Goal: Task Accomplishment & Management: Manage account settings

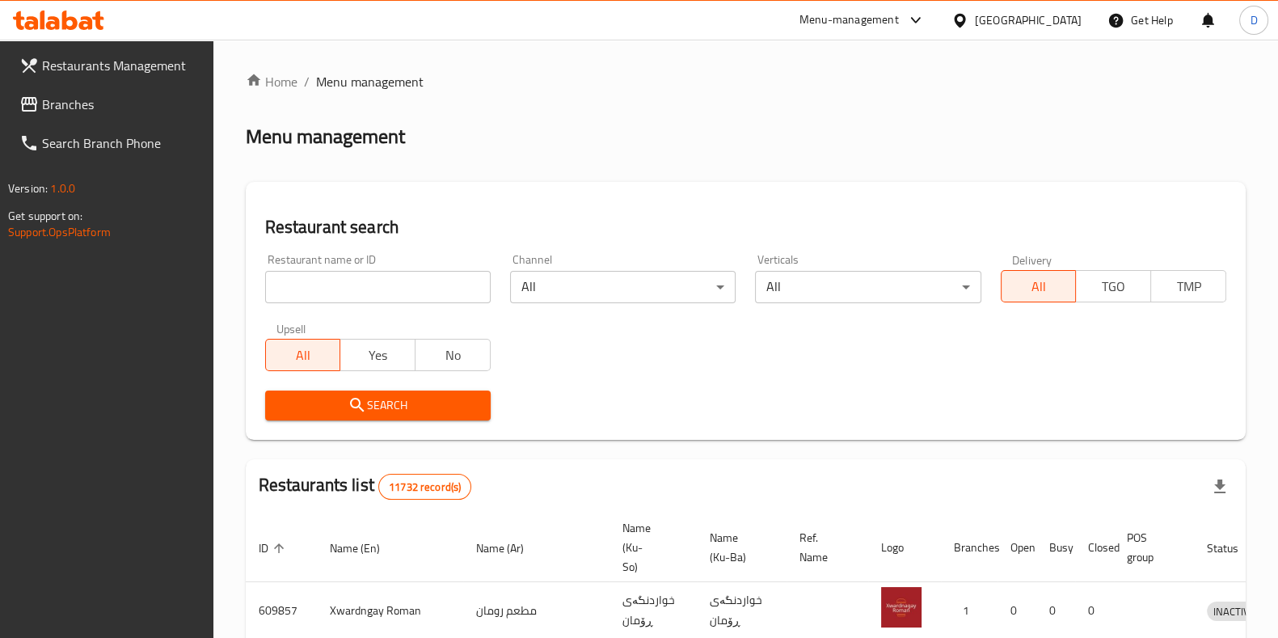
drag, startPoint x: 0, startPoint y: 0, endPoint x: 457, endPoint y: 278, distance: 534.8
click at [457, 278] on input "search" at bounding box center [378, 287] width 226 height 32
type input "[PERSON_NAME] house"
click button "Search" at bounding box center [378, 405] width 226 height 30
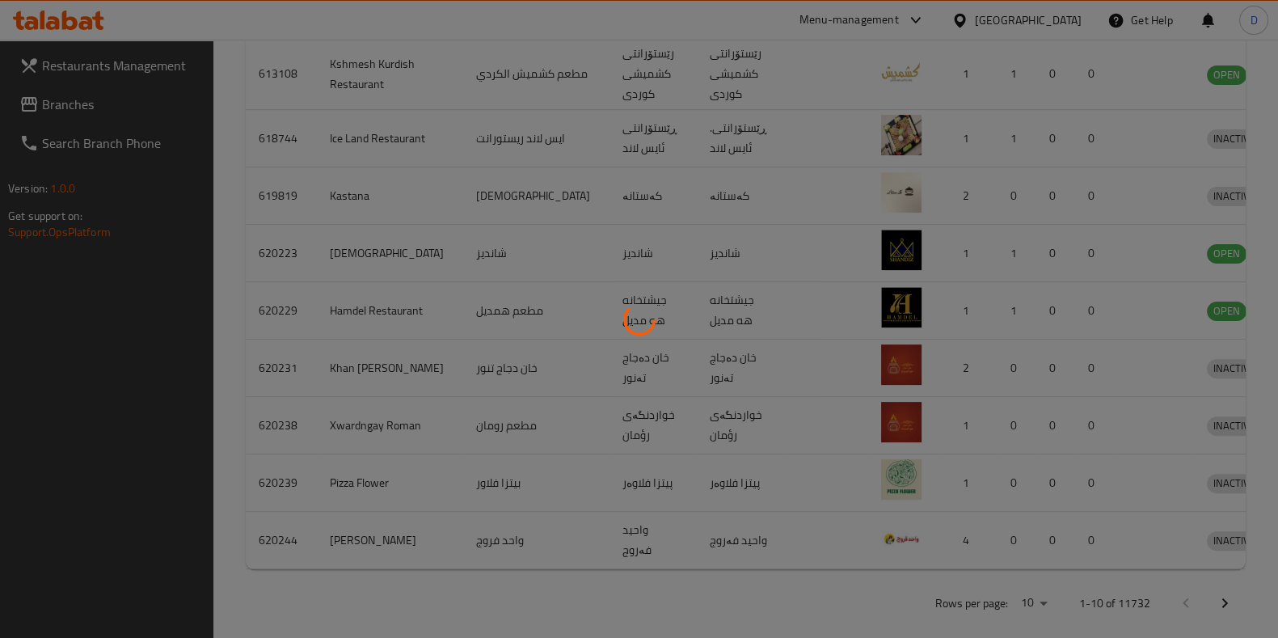
scroll to position [127, 0]
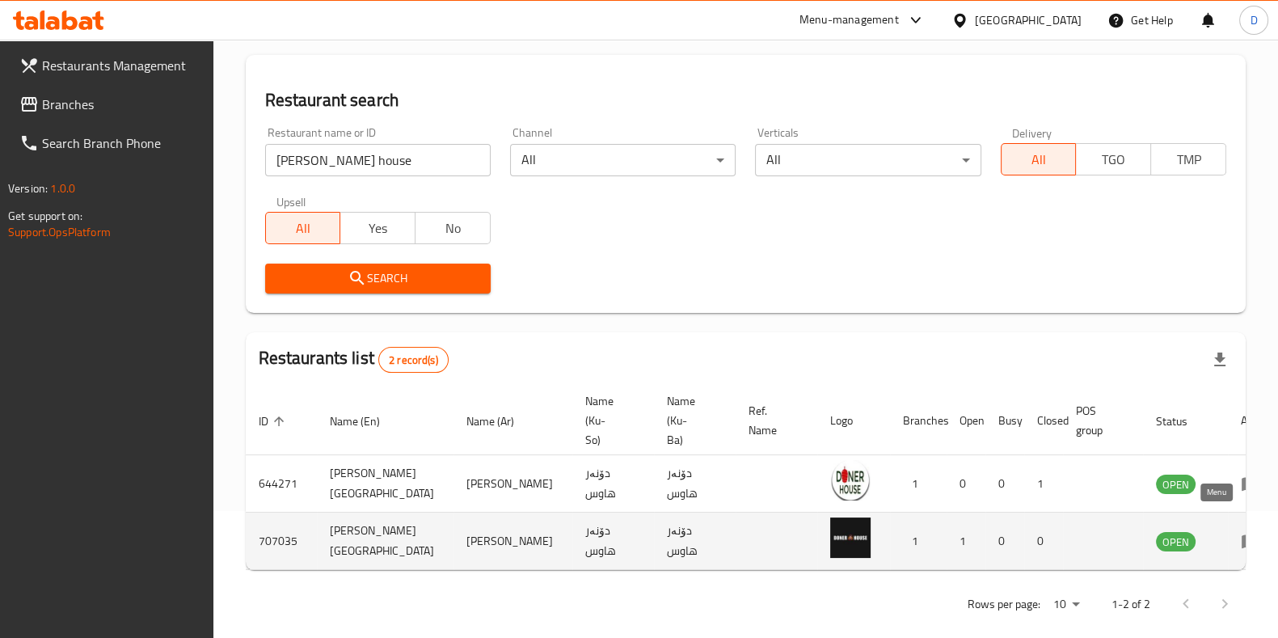
click at [1241, 531] on icon "enhanced table" at bounding box center [1250, 540] width 19 height 19
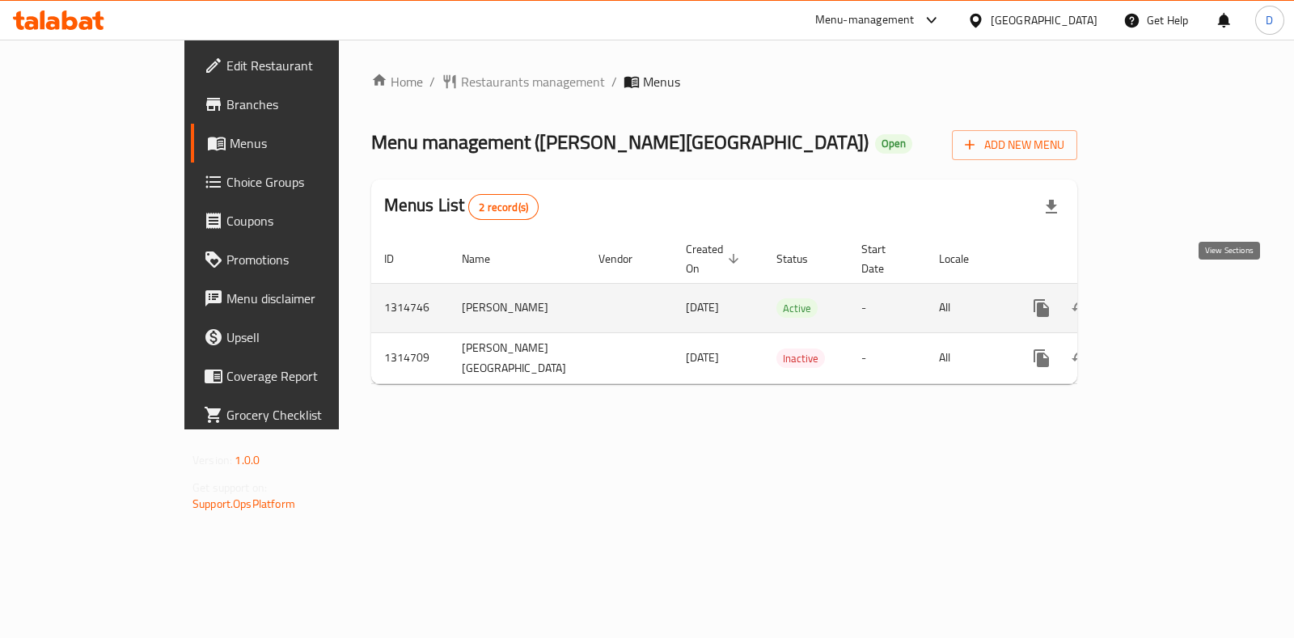
click at [1167, 298] on icon "enhanced table" at bounding box center [1157, 307] width 19 height 19
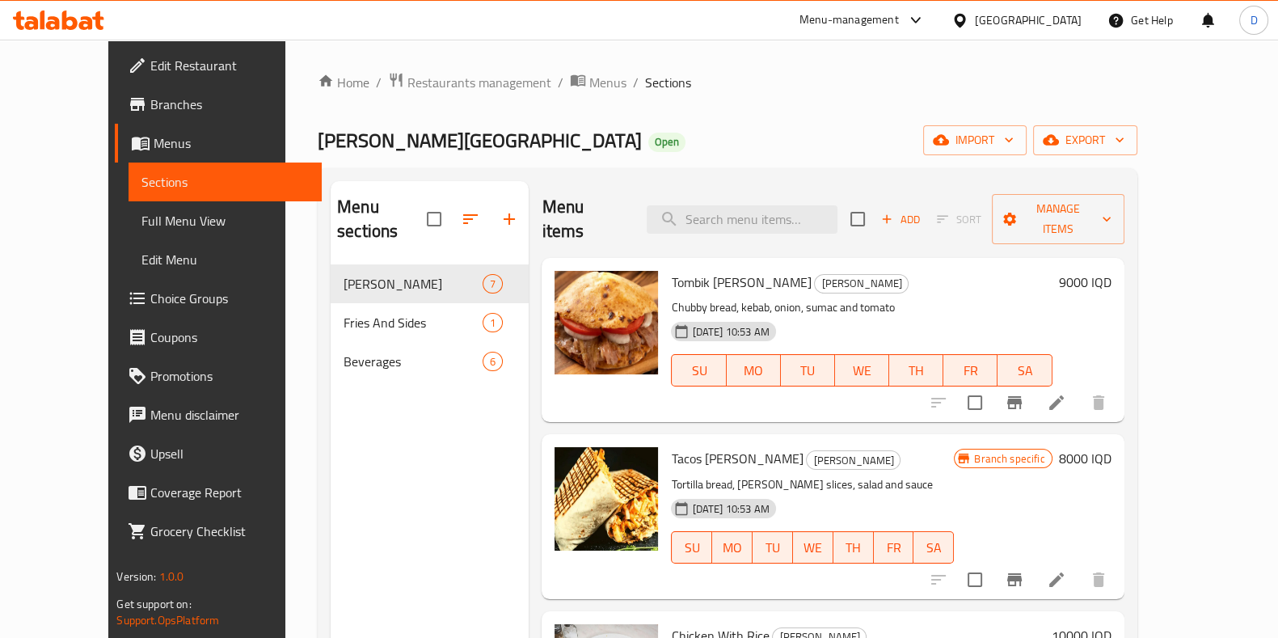
click at [690, 270] on span "Tombik [PERSON_NAME]" at bounding box center [741, 282] width 140 height 24
click at [589, 92] on span "Menus" at bounding box center [607, 82] width 37 height 19
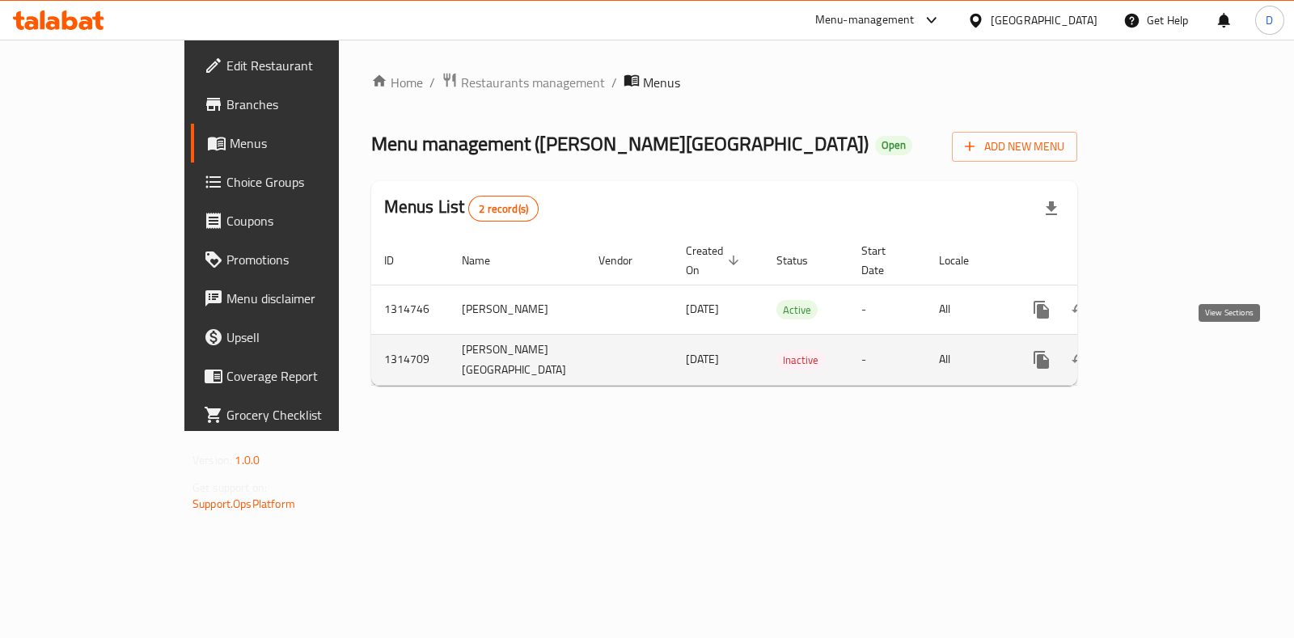
click at [1177, 351] on link "enhanced table" at bounding box center [1157, 359] width 39 height 39
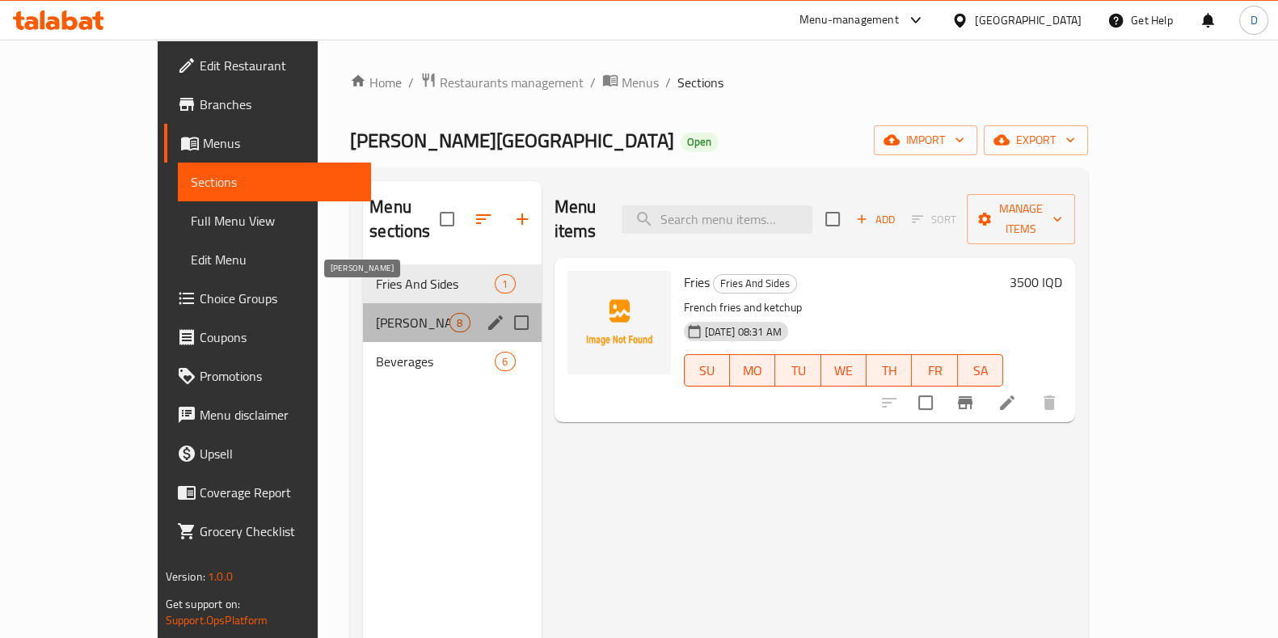
click at [379, 313] on span "[PERSON_NAME]" at bounding box center [413, 322] width 74 height 19
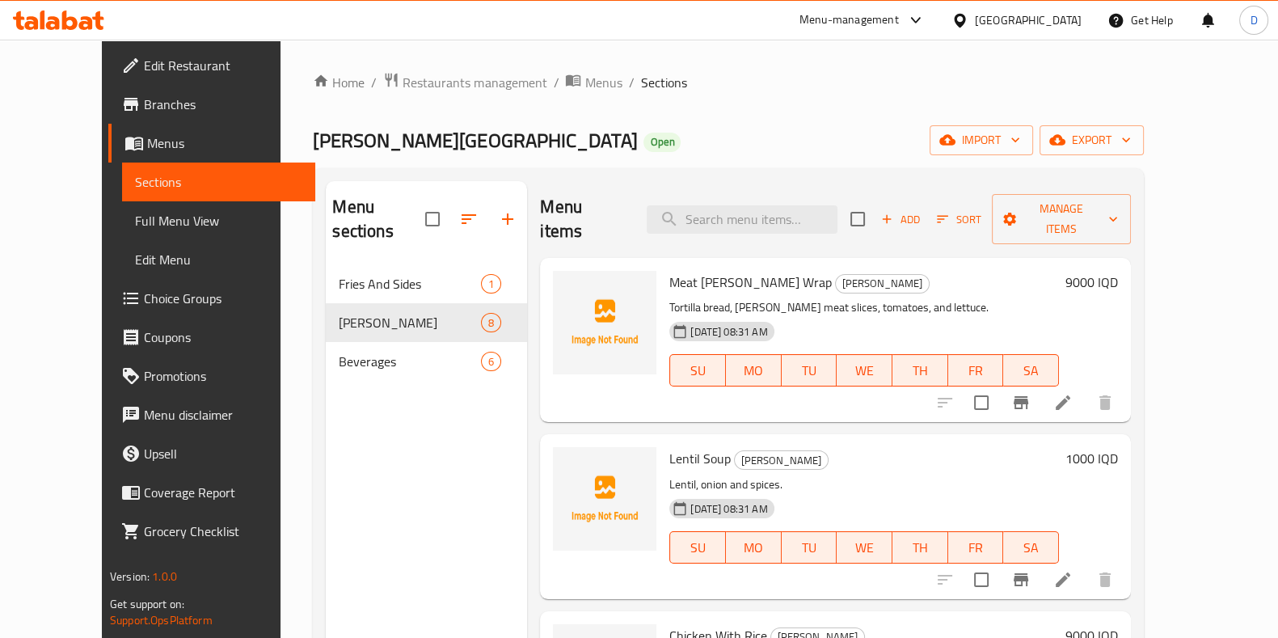
scroll to position [1, 0]
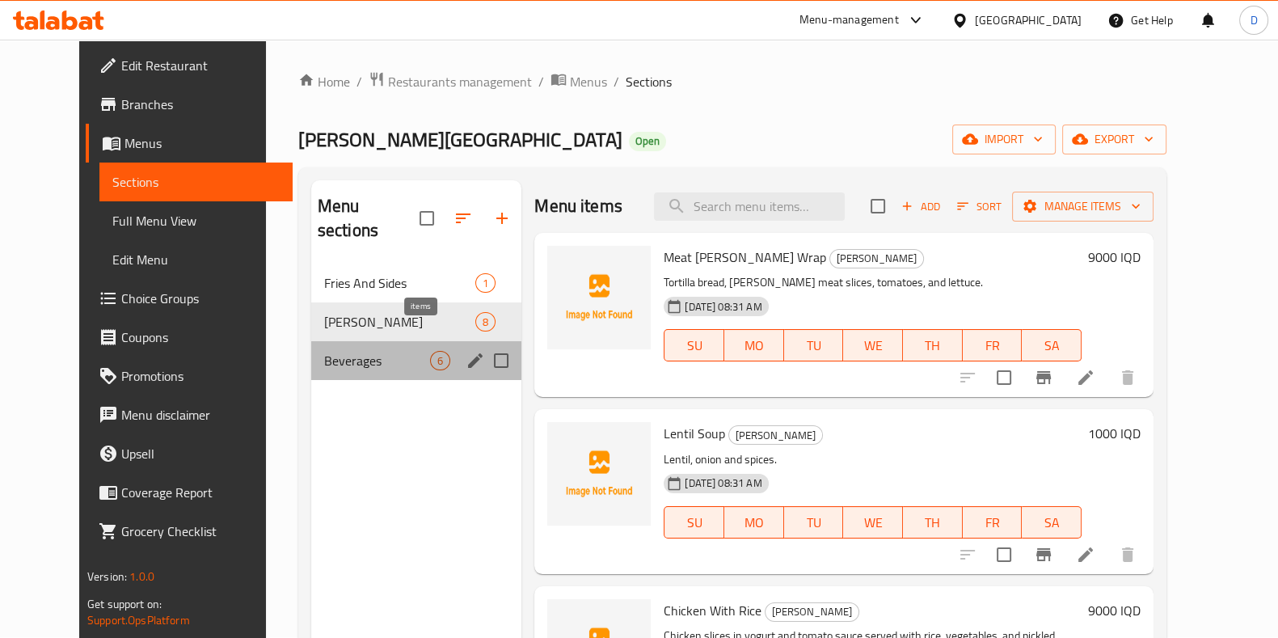
click at [430, 351] on div "6" at bounding box center [440, 360] width 20 height 19
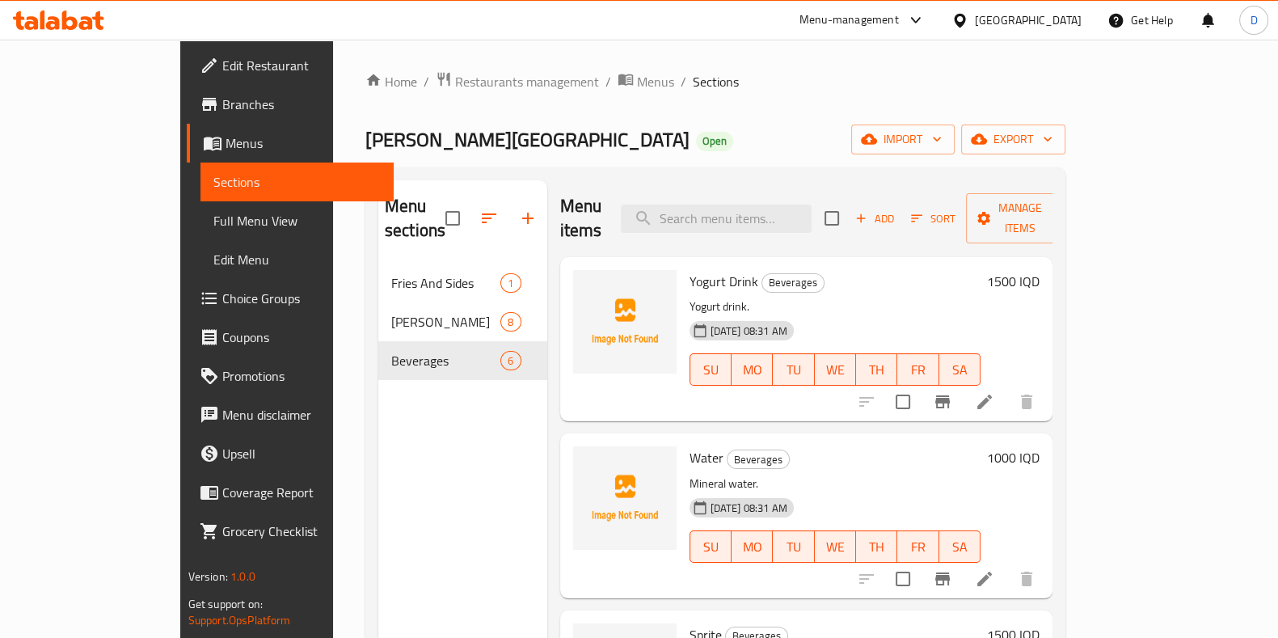
click at [703, 101] on div "Home / Restaurants management / Menus / Sections [PERSON_NAME] House Open impor…" at bounding box center [715, 451] width 700 height 760
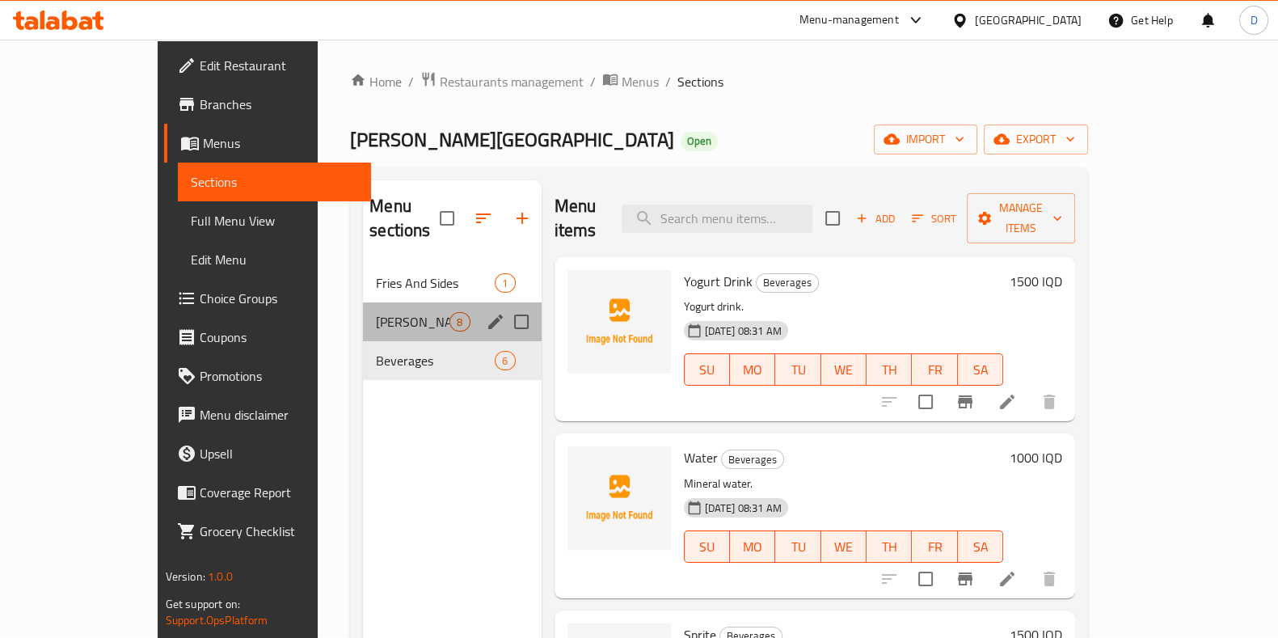
click at [363, 302] on div "[PERSON_NAME] 8" at bounding box center [452, 321] width 178 height 39
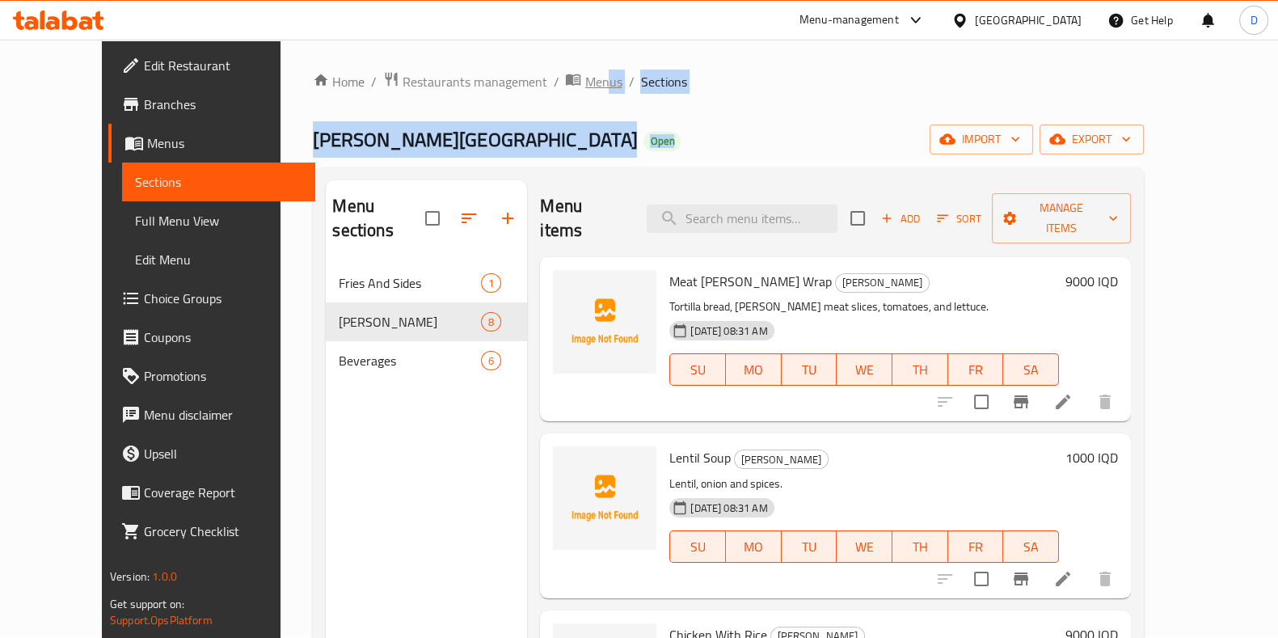
drag, startPoint x: 538, startPoint y: 93, endPoint x: 538, endPoint y: 80, distance: 12.9
click at [538, 80] on div "Home / Restaurants management / Menus / Sections [PERSON_NAME] House Open impor…" at bounding box center [728, 451] width 831 height 760
click at [585, 80] on span "Menus" at bounding box center [603, 81] width 37 height 19
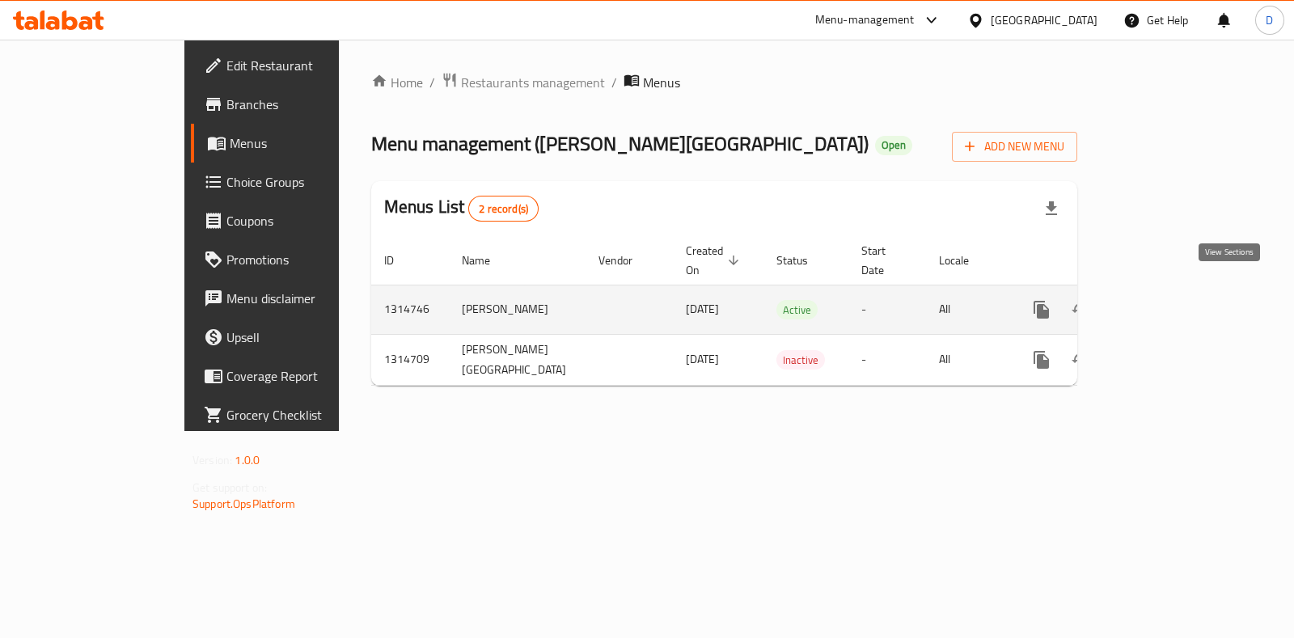
click at [1177, 302] on link "enhanced table" at bounding box center [1157, 309] width 39 height 39
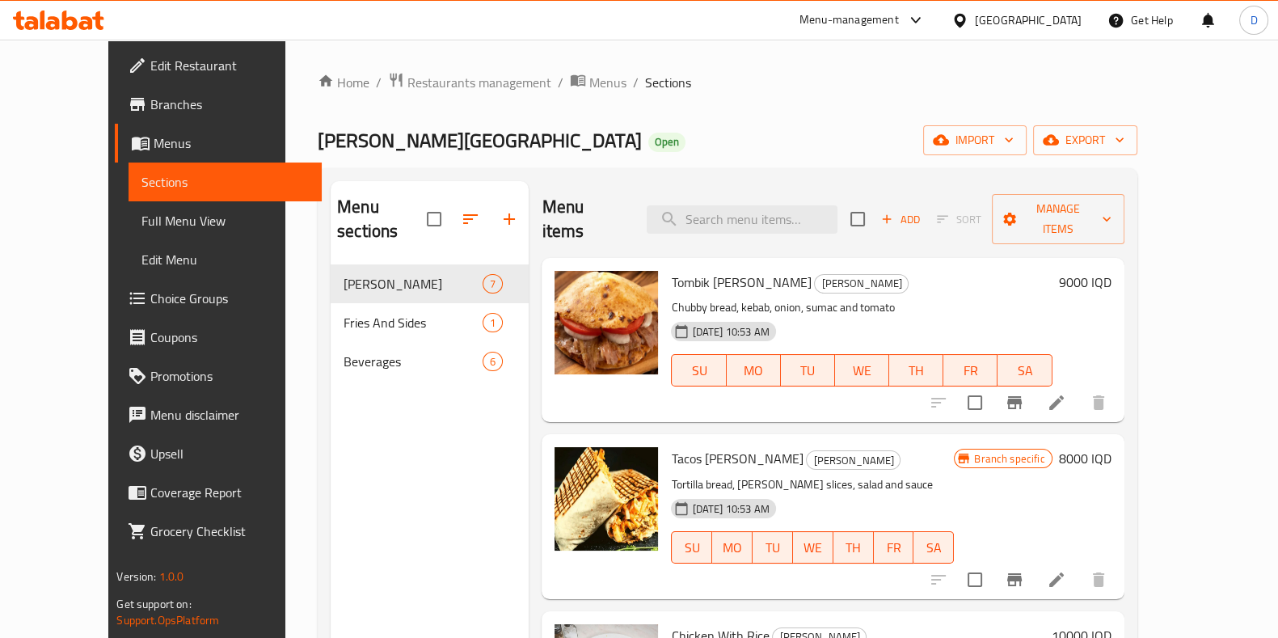
click at [671, 446] on span "Tacos [PERSON_NAME]" at bounding box center [737, 458] width 132 height 24
click at [788, 474] on p "Tortilla bread, [PERSON_NAME] slices, salad and sauce" at bounding box center [812, 484] width 283 height 20
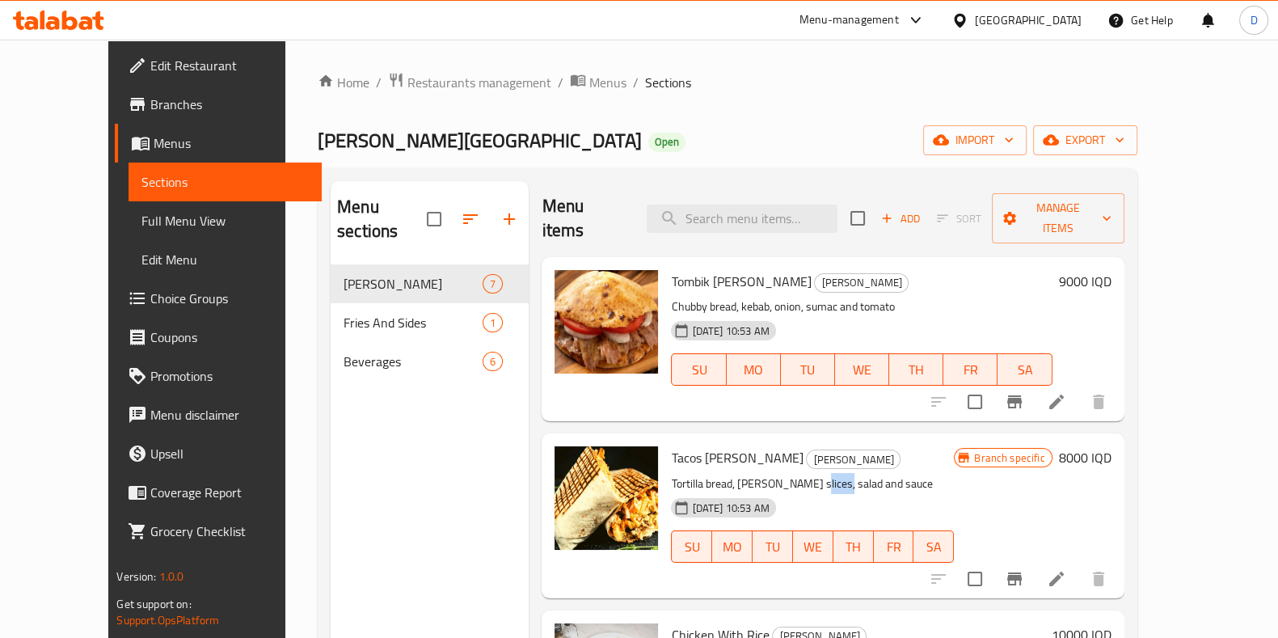
click at [788, 474] on p "Tortilla bread, [PERSON_NAME] slices, salad and sauce" at bounding box center [812, 484] width 283 height 20
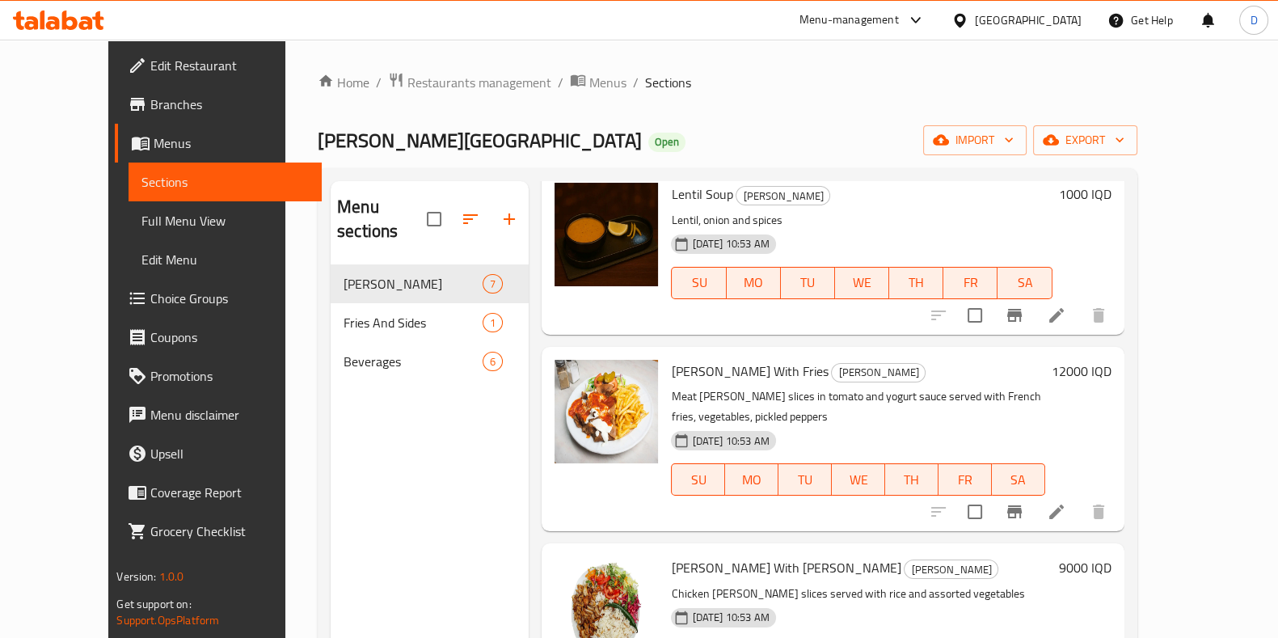
scroll to position [0, 0]
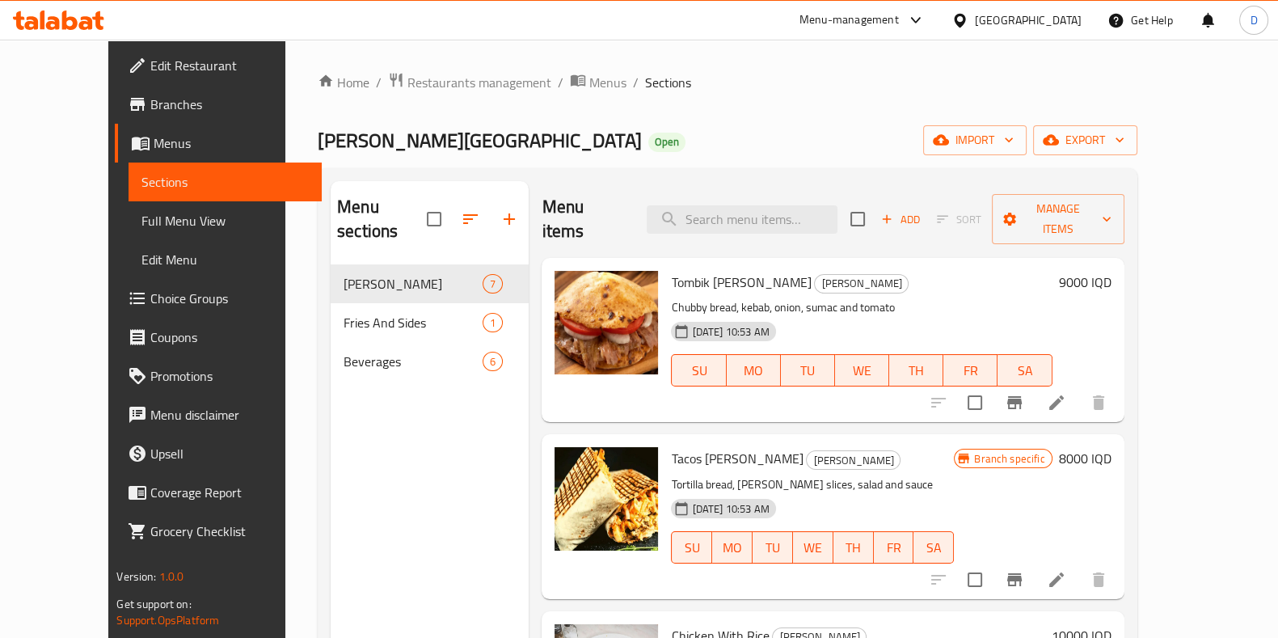
click at [1112, 271] on h6 "9000 IQD" at bounding box center [1085, 282] width 53 height 23
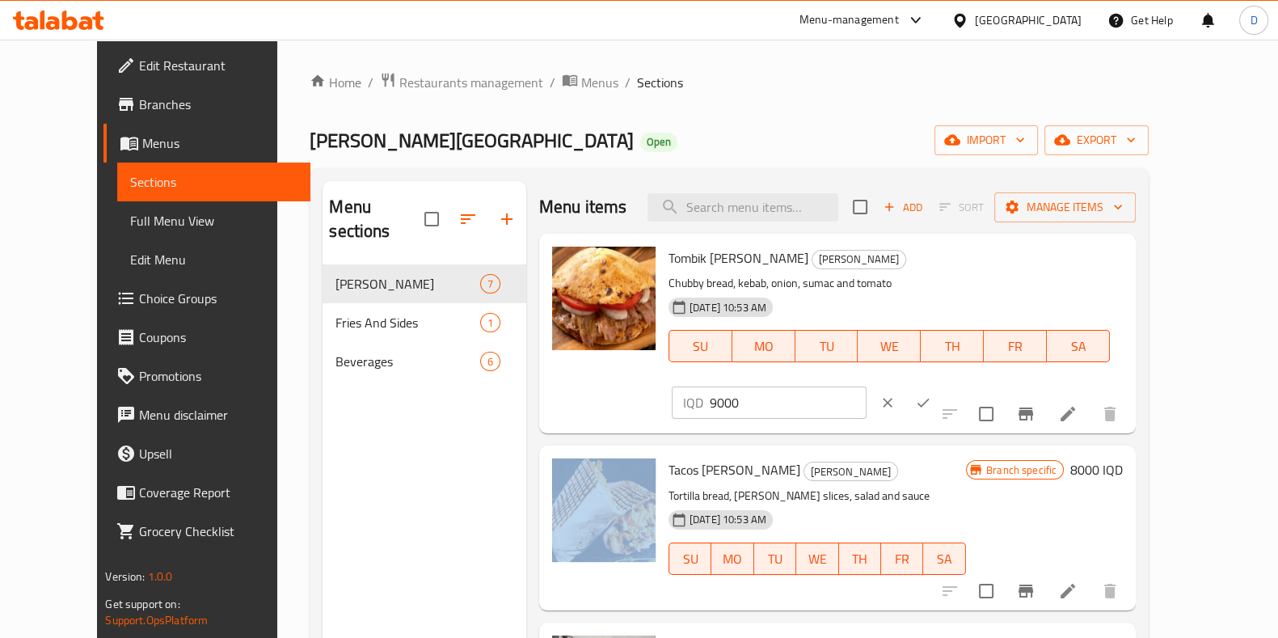
click at [941, 385] on div at bounding box center [905, 403] width 71 height 36
click at [931, 395] on icon "ok" at bounding box center [923, 403] width 16 height 16
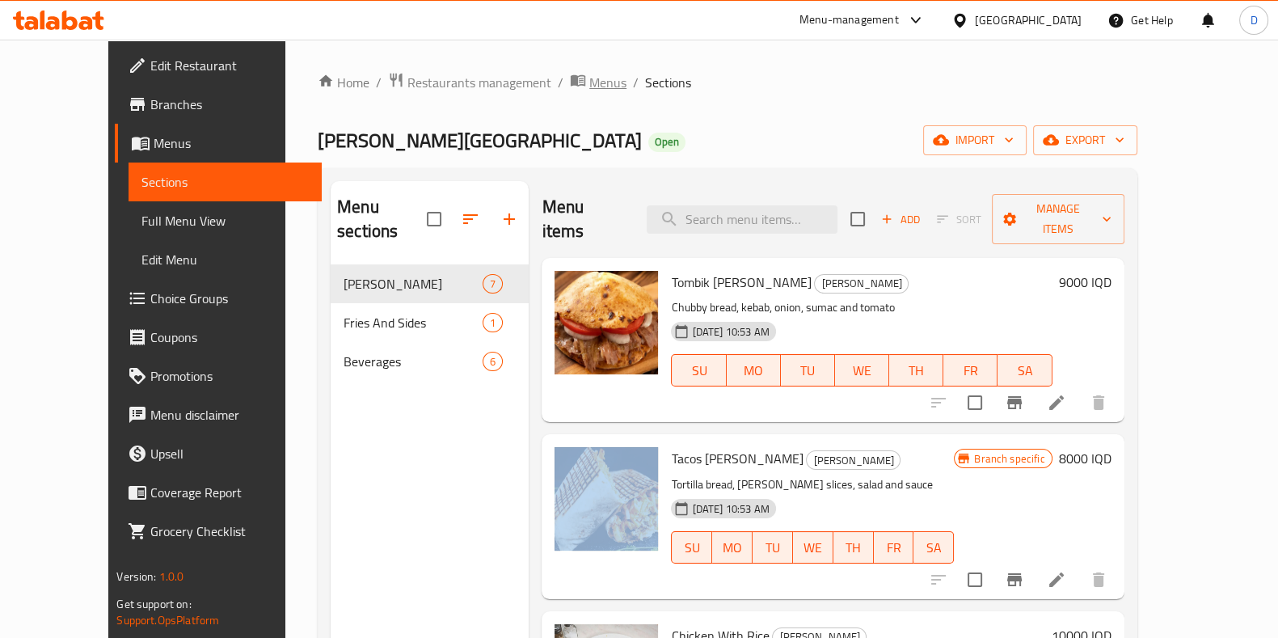
click at [570, 80] on span "breadcrumb" at bounding box center [579, 82] width 19 height 21
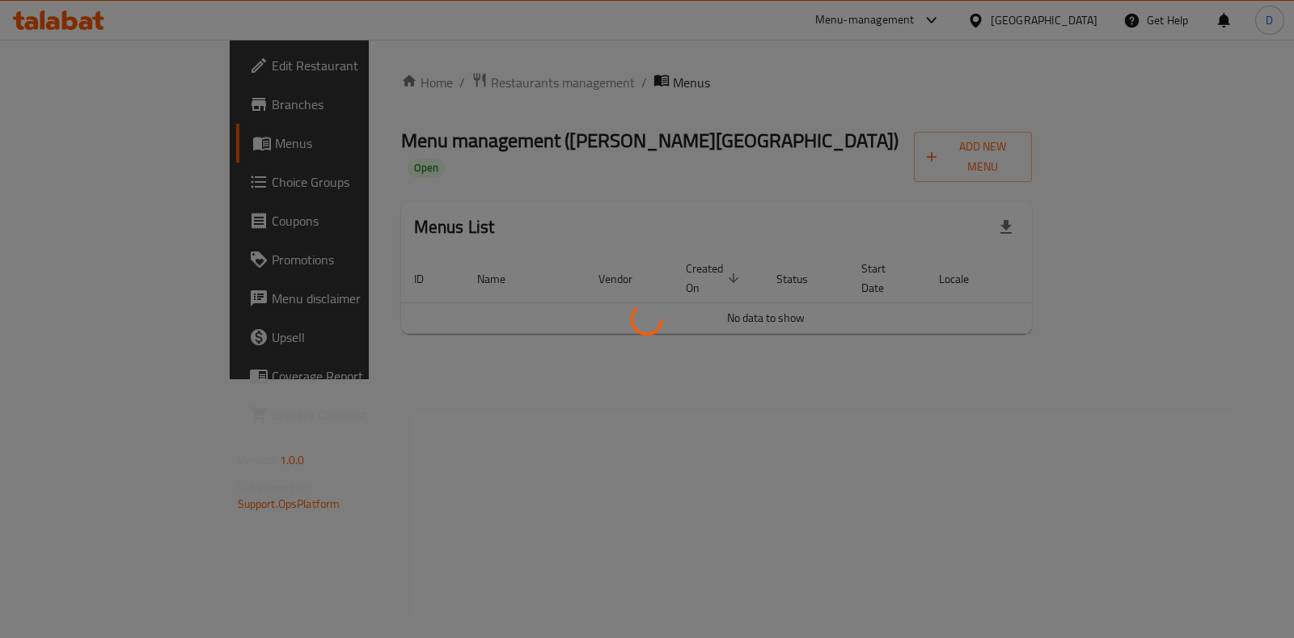
click at [428, 74] on div at bounding box center [647, 319] width 1294 height 638
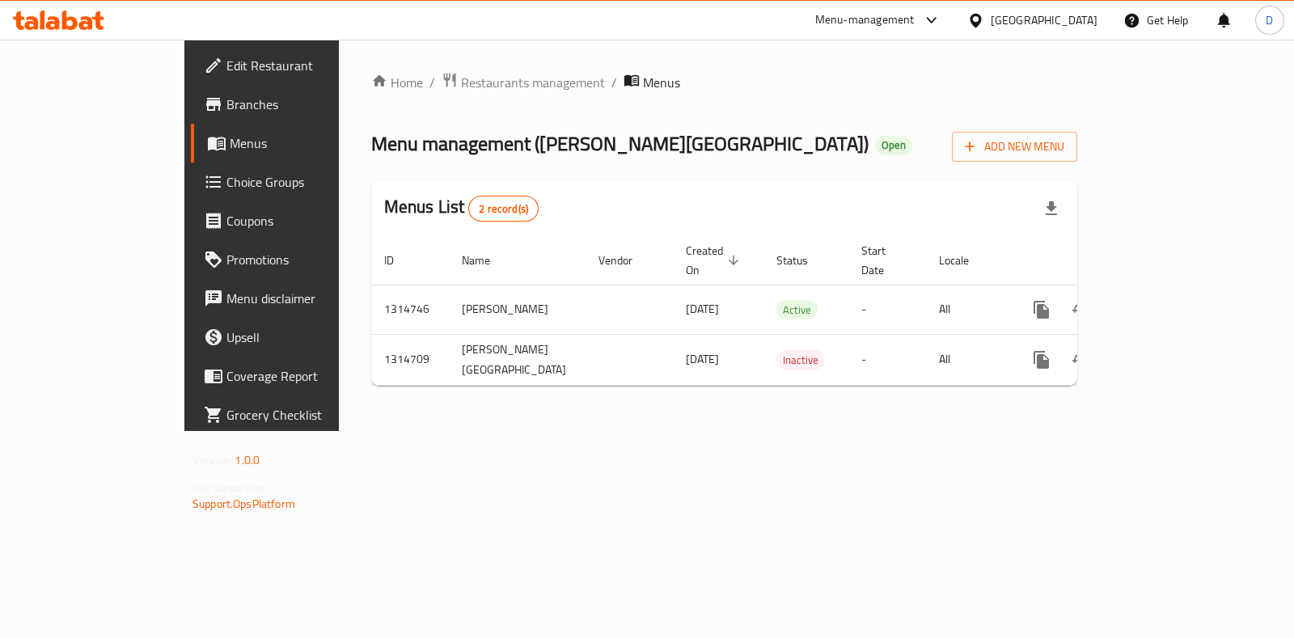
click at [461, 76] on span "Restaurants management" at bounding box center [533, 82] width 144 height 19
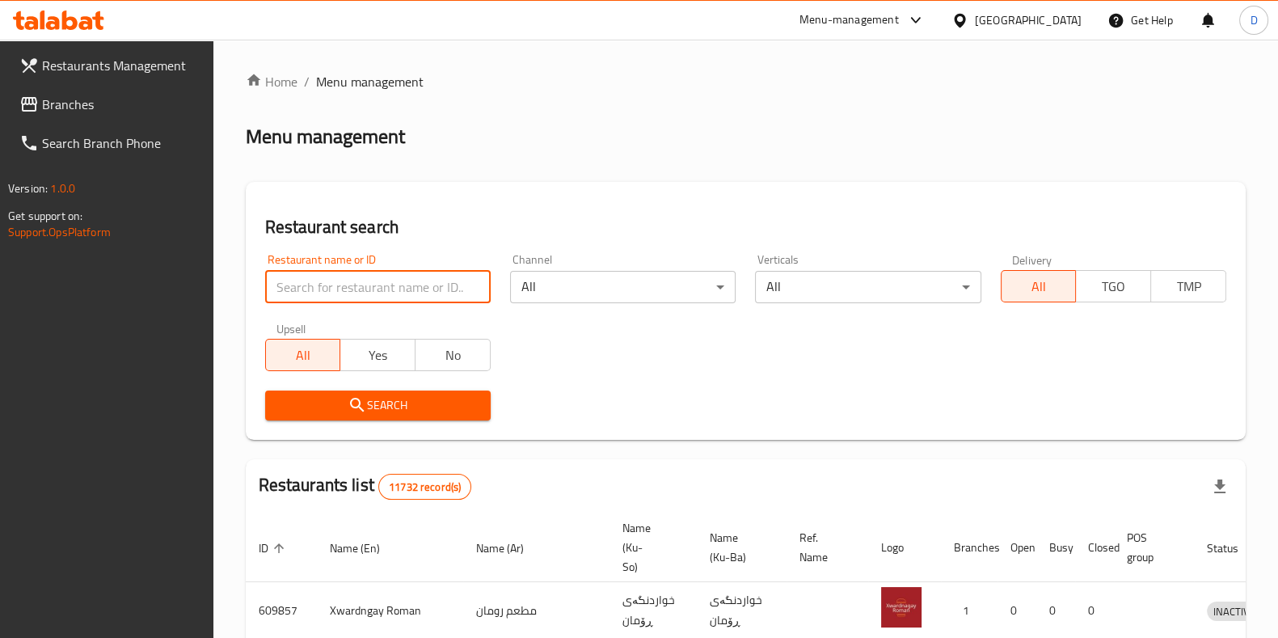
click at [440, 301] on input "search" at bounding box center [378, 287] width 226 height 32
type input "qubtan"
click button "Search" at bounding box center [378, 405] width 226 height 30
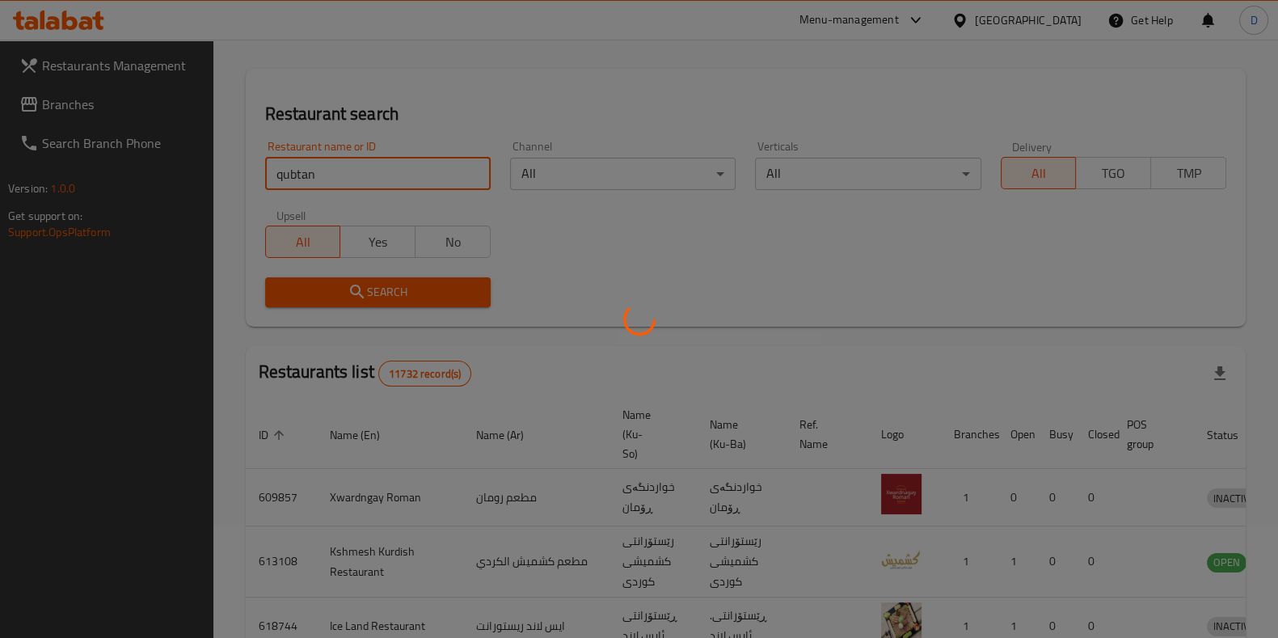
scroll to position [127, 0]
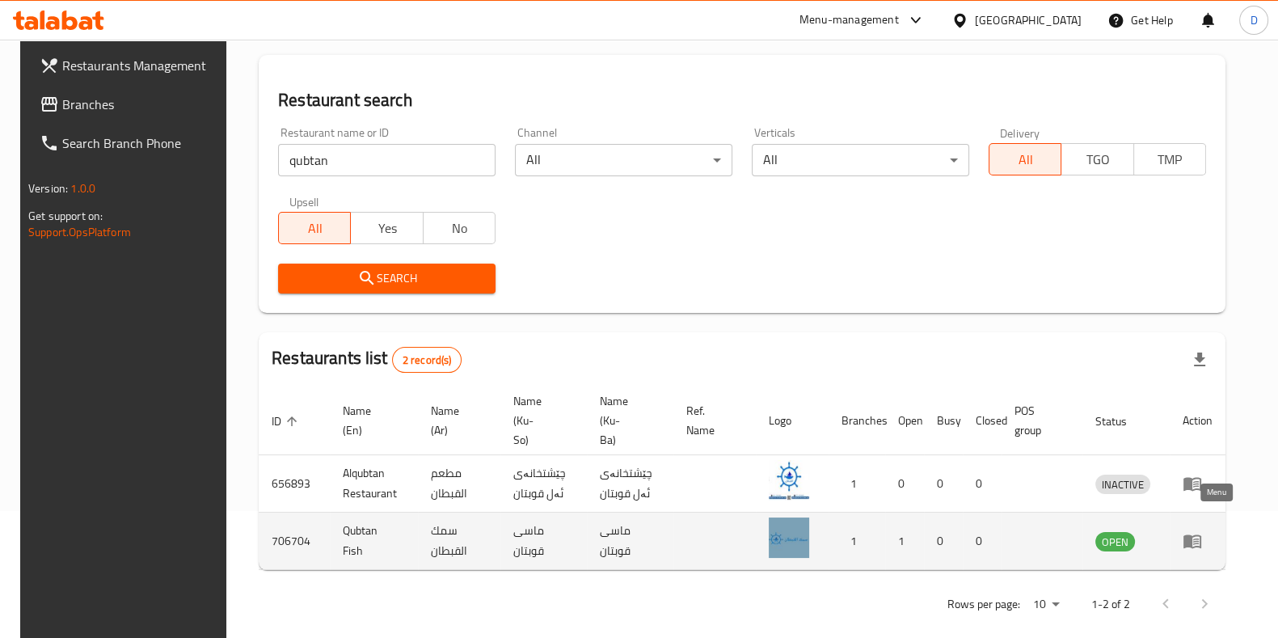
click at [1201, 535] on icon "enhanced table" at bounding box center [1193, 542] width 18 height 14
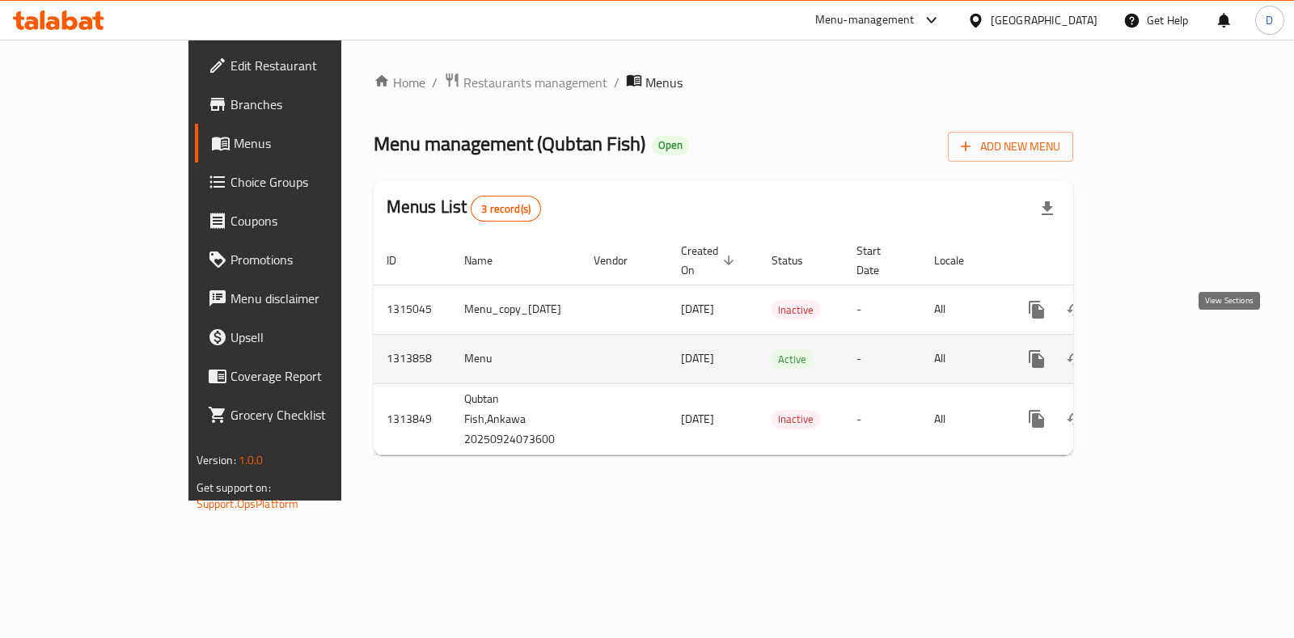
click at [1172, 340] on link "enhanced table" at bounding box center [1152, 359] width 39 height 39
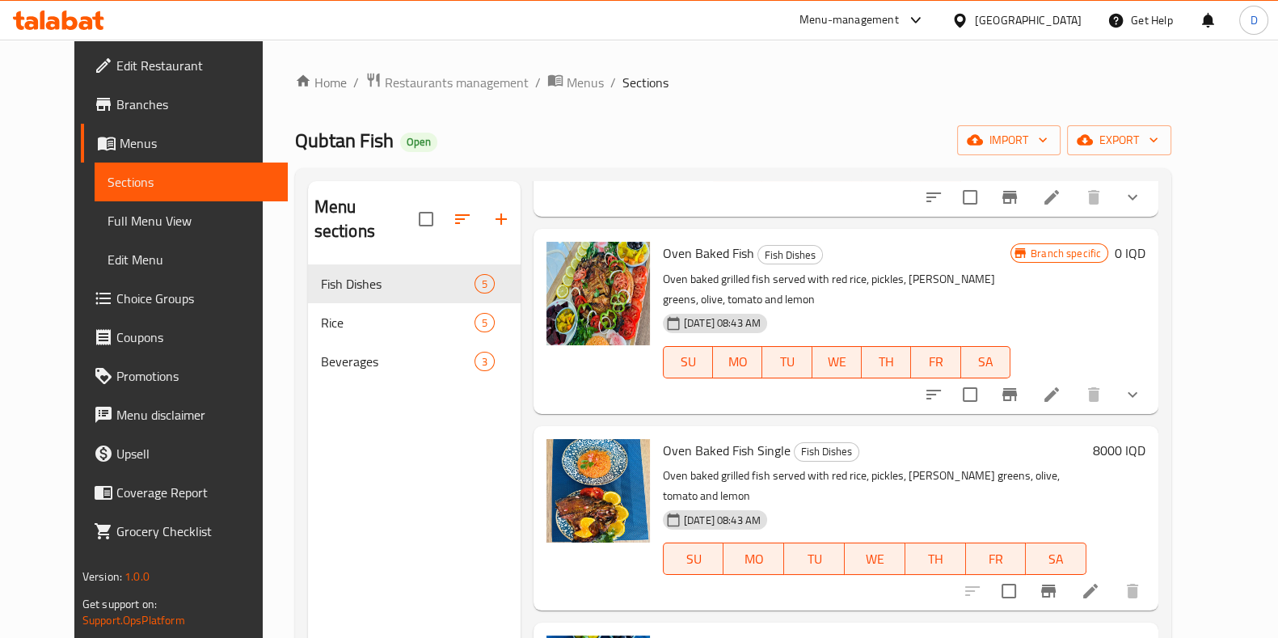
scroll to position [305, 0]
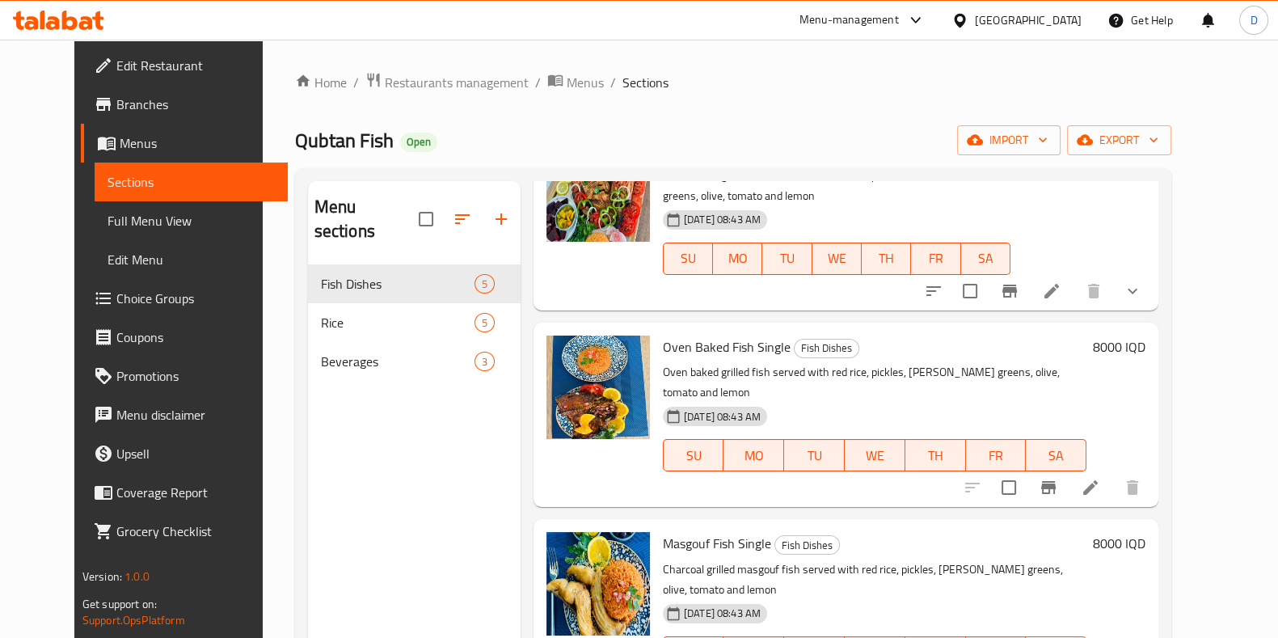
click at [1146, 336] on h6 "8000 IQD" at bounding box center [1119, 347] width 53 height 23
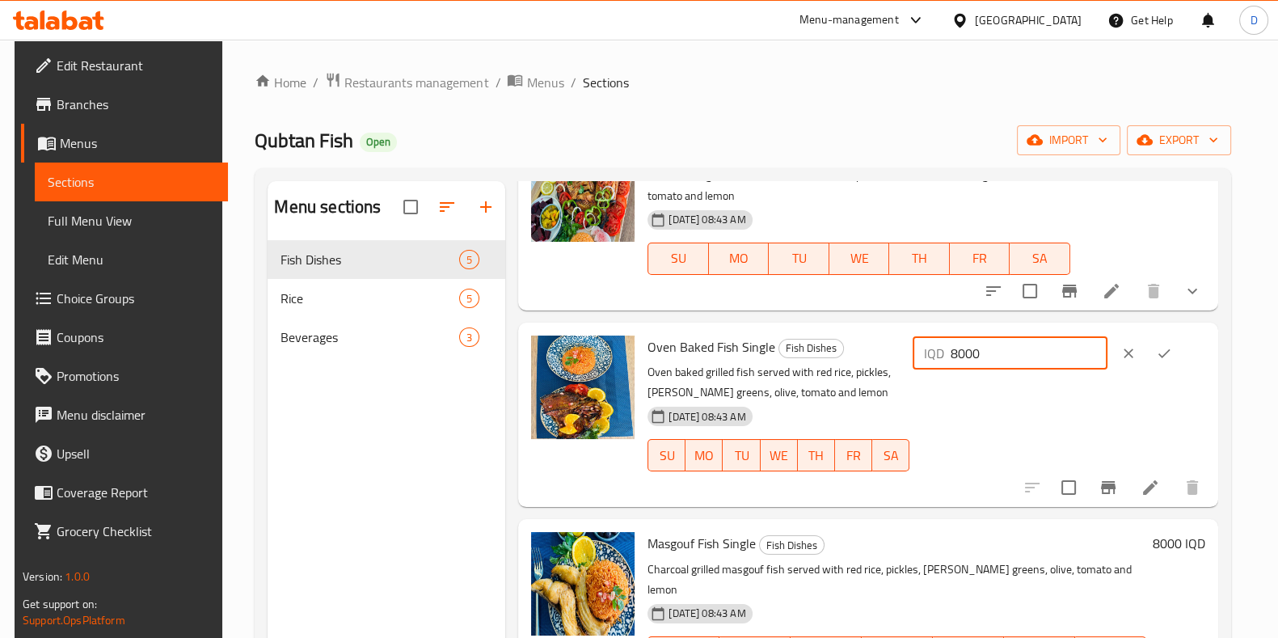
click at [987, 341] on input "8000" at bounding box center [1029, 353] width 157 height 32
type input "10000"
click at [1171, 345] on icon "ok" at bounding box center [1164, 353] width 16 height 16
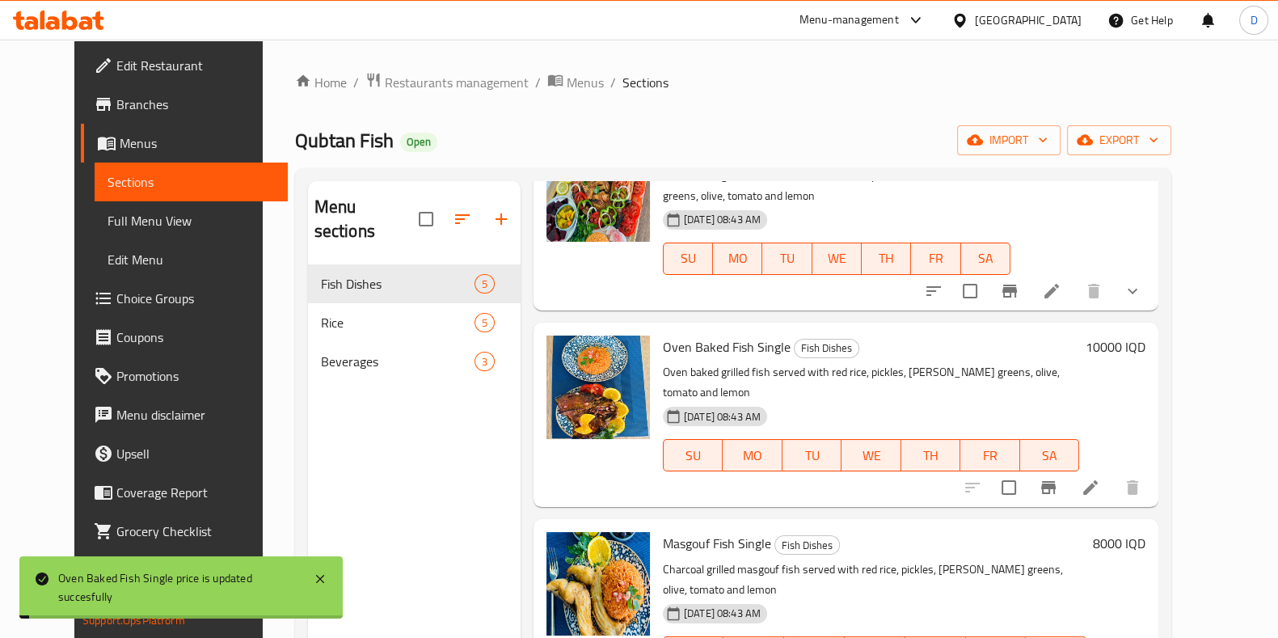
click at [1146, 532] on div "8000 IQD" at bounding box center [1116, 611] width 59 height 158
click at [1146, 532] on h6 "8000 IQD" at bounding box center [1119, 543] width 53 height 23
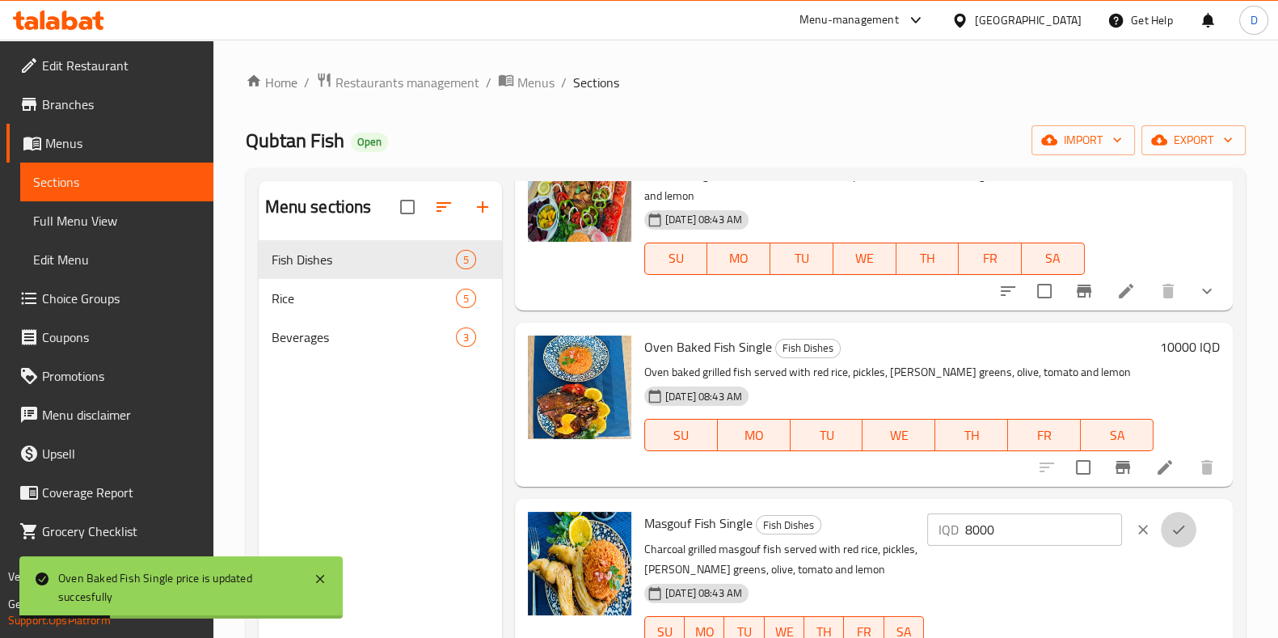
click at [1164, 512] on button "ok" at bounding box center [1179, 530] width 36 height 36
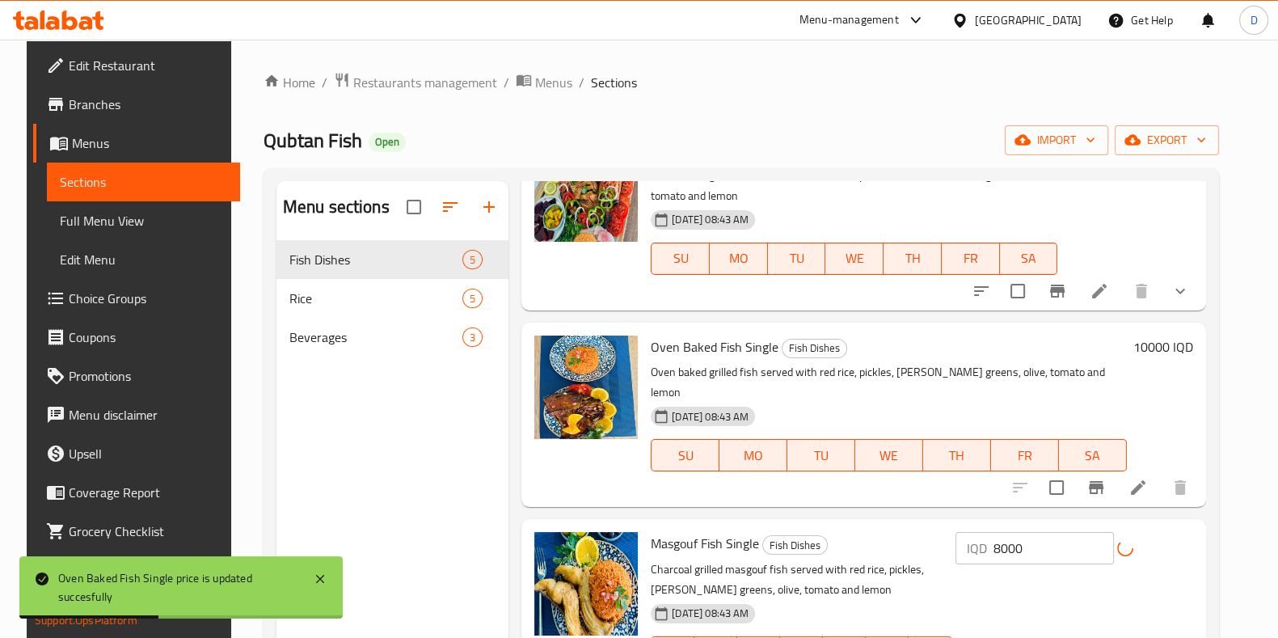
click at [1164, 532] on div "IQD 8000 ​" at bounding box center [1075, 548] width 238 height 32
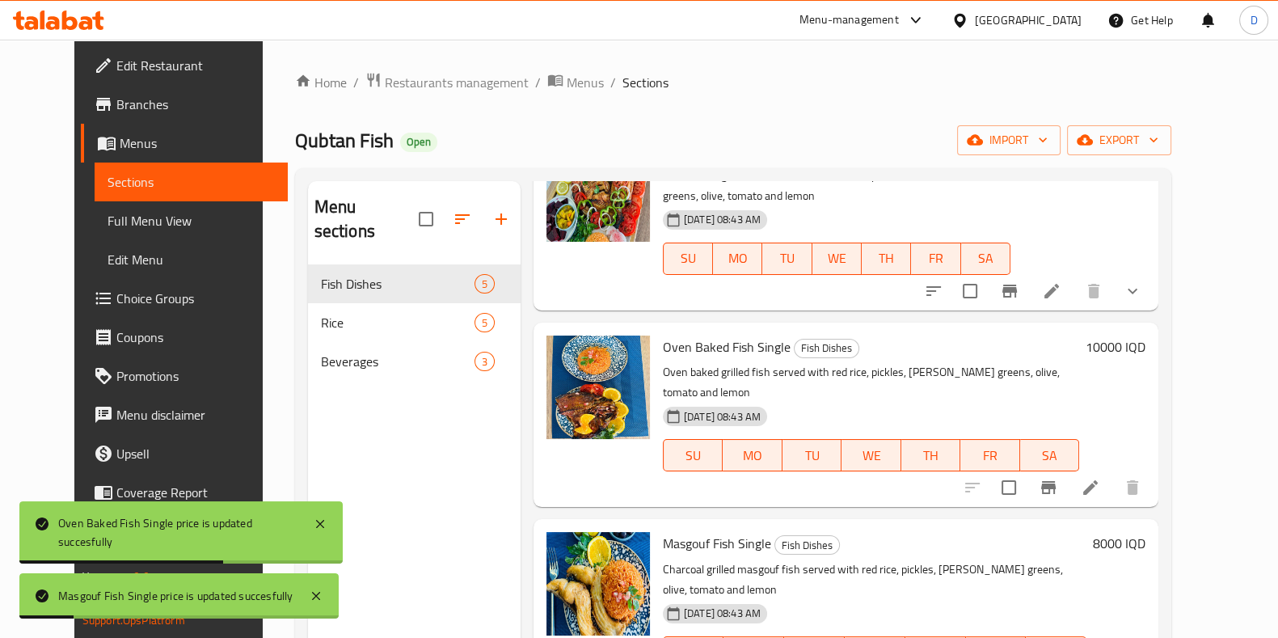
click at [1146, 532] on h6 "8000 IQD" at bounding box center [1119, 543] width 53 height 23
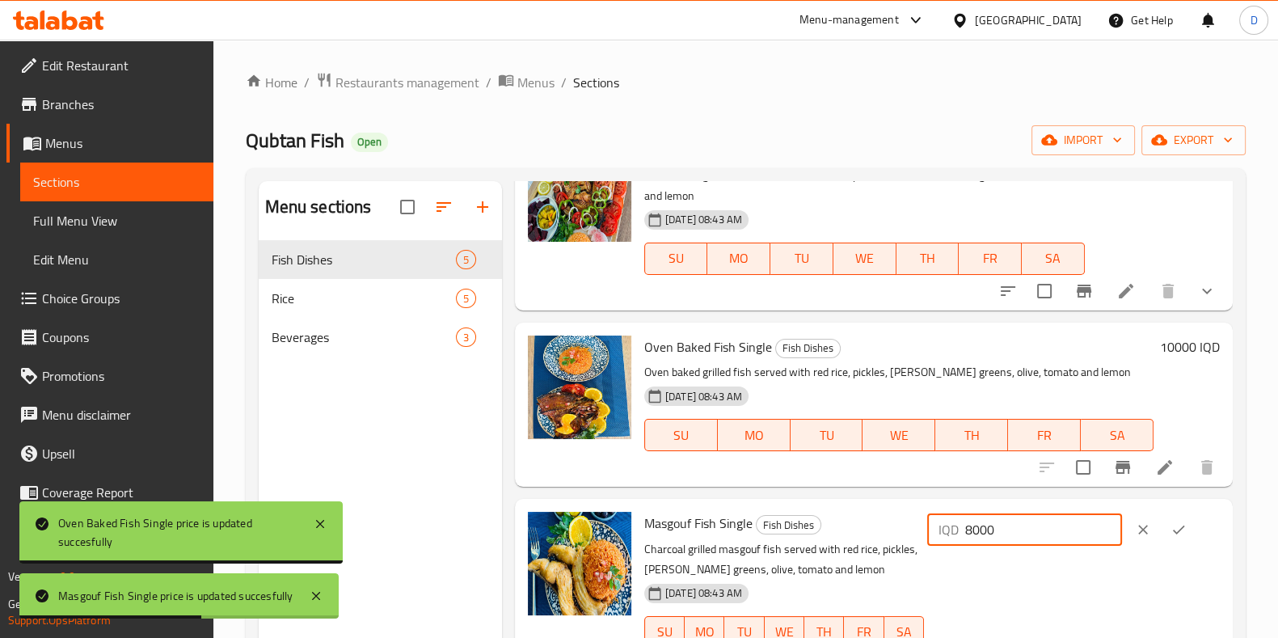
click at [990, 513] on input "8000" at bounding box center [1043, 529] width 157 height 32
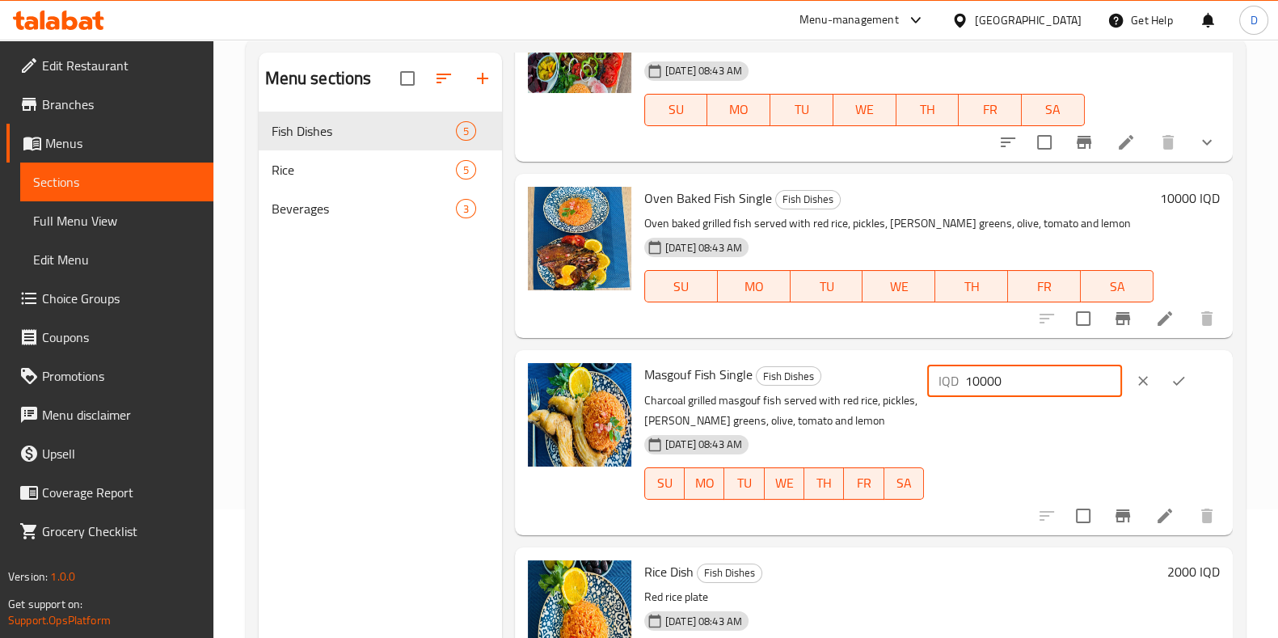
scroll to position [130, 0]
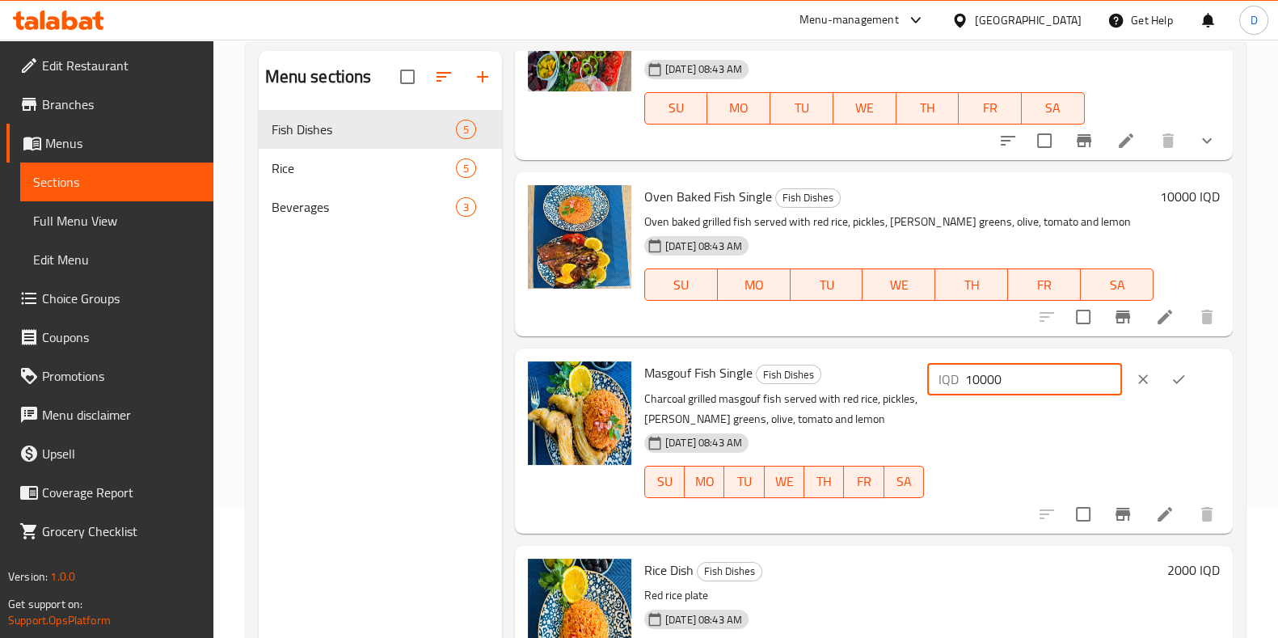
type input "10000"
click at [1180, 371] on icon "ok" at bounding box center [1179, 379] width 16 height 16
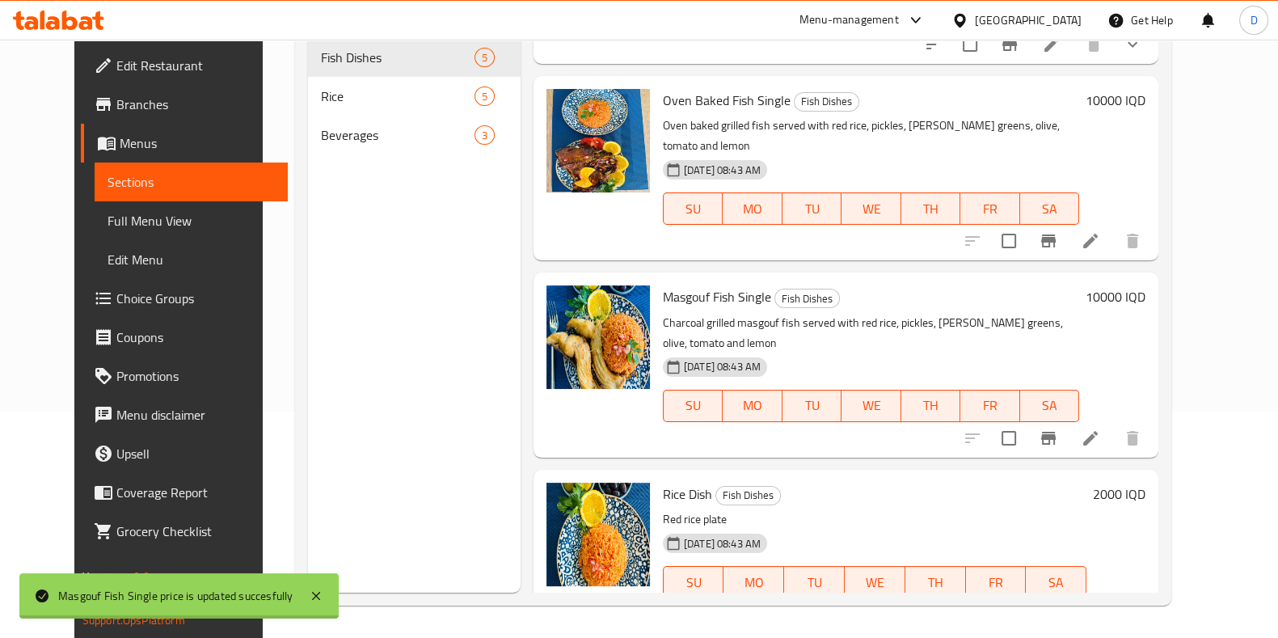
scroll to position [305, 0]
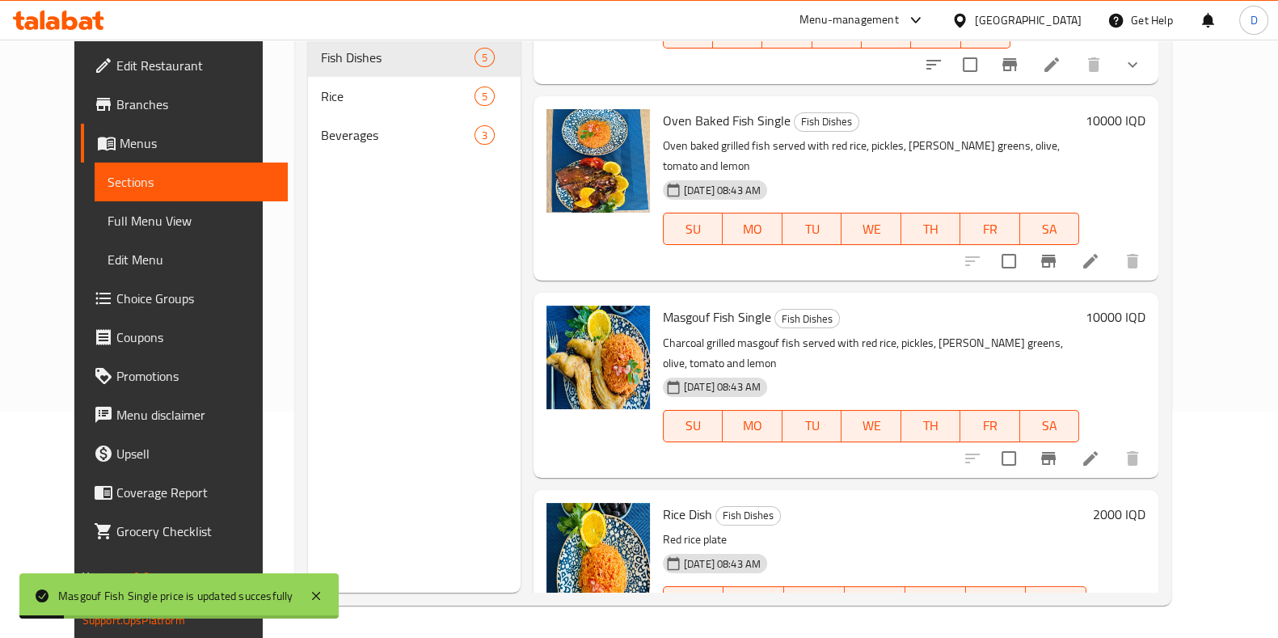
click at [1146, 503] on h6 "2000 IQD" at bounding box center [1119, 514] width 53 height 23
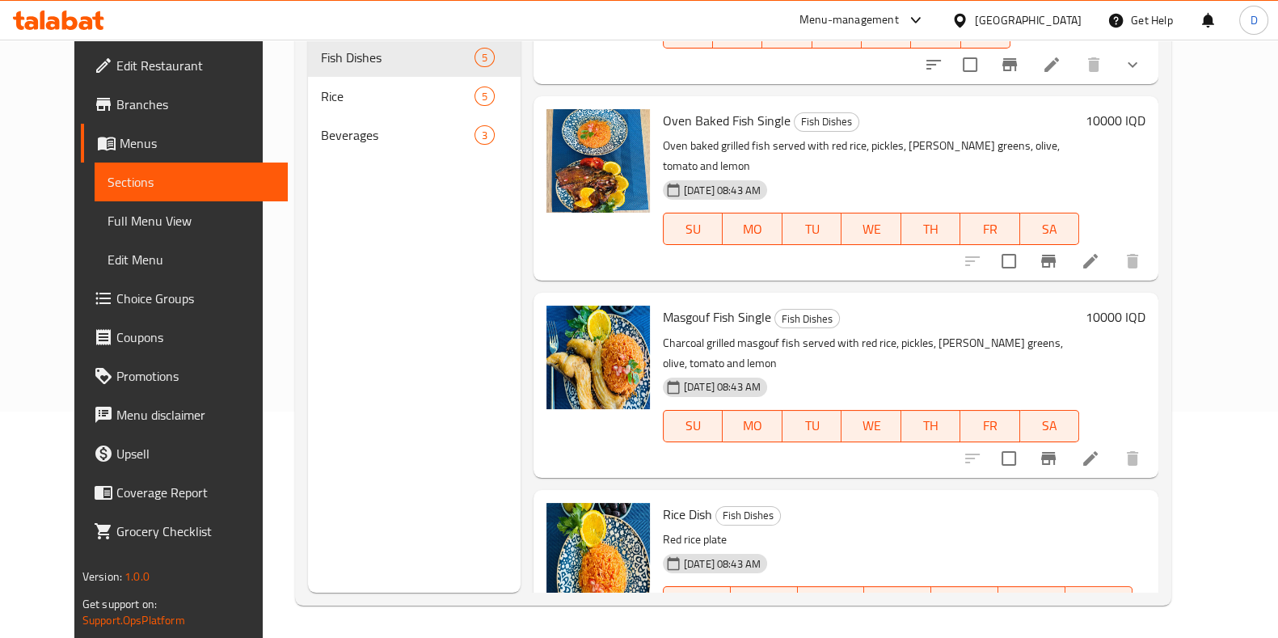
type input "3000"
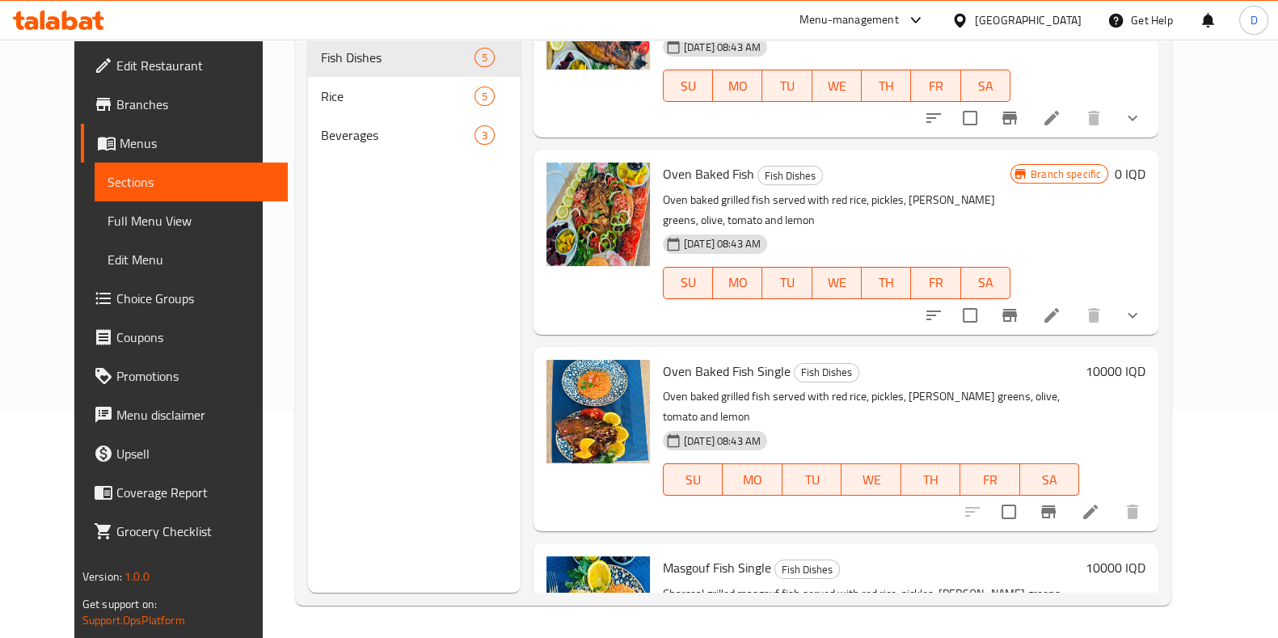
scroll to position [0, 0]
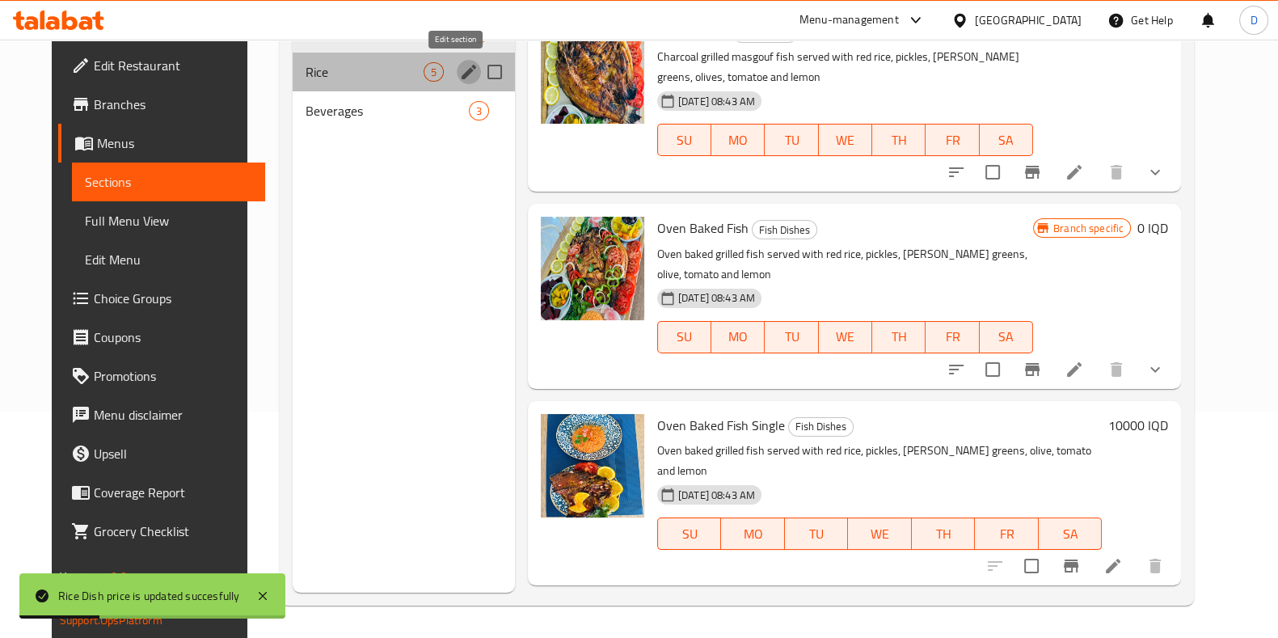
click at [457, 70] on button "edit" at bounding box center [469, 72] width 24 height 24
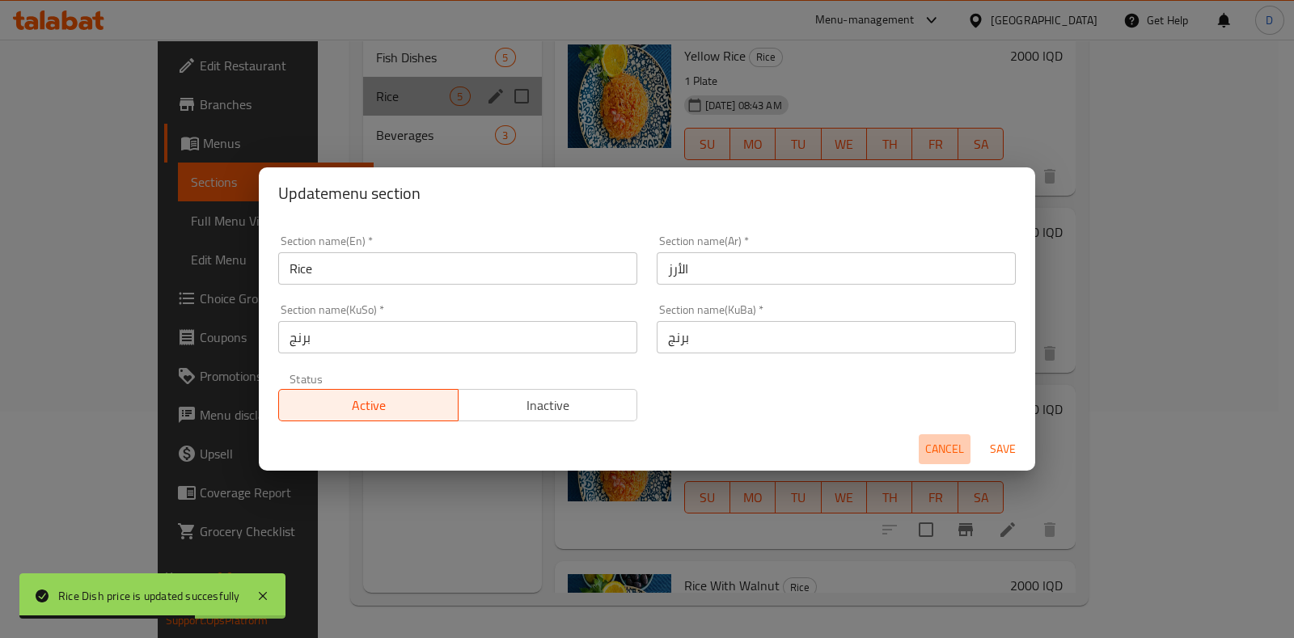
click at [943, 435] on button "Cancel" at bounding box center [944, 449] width 52 height 30
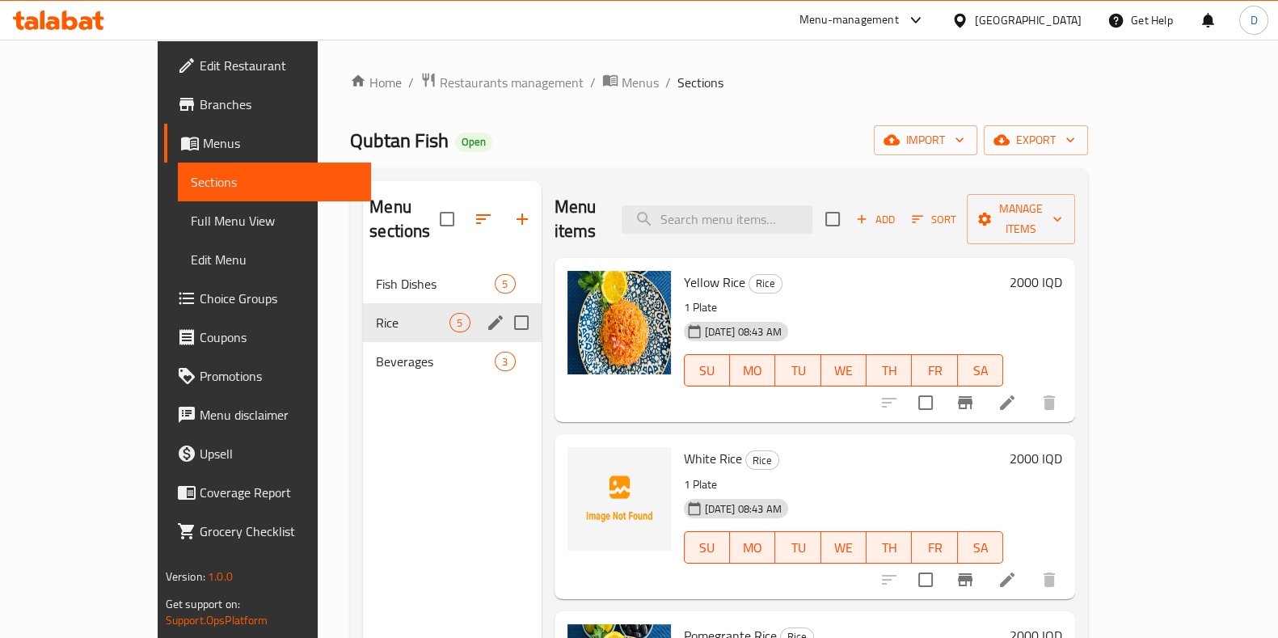
click at [1062, 271] on h6 "2000 IQD" at bounding box center [1036, 282] width 53 height 23
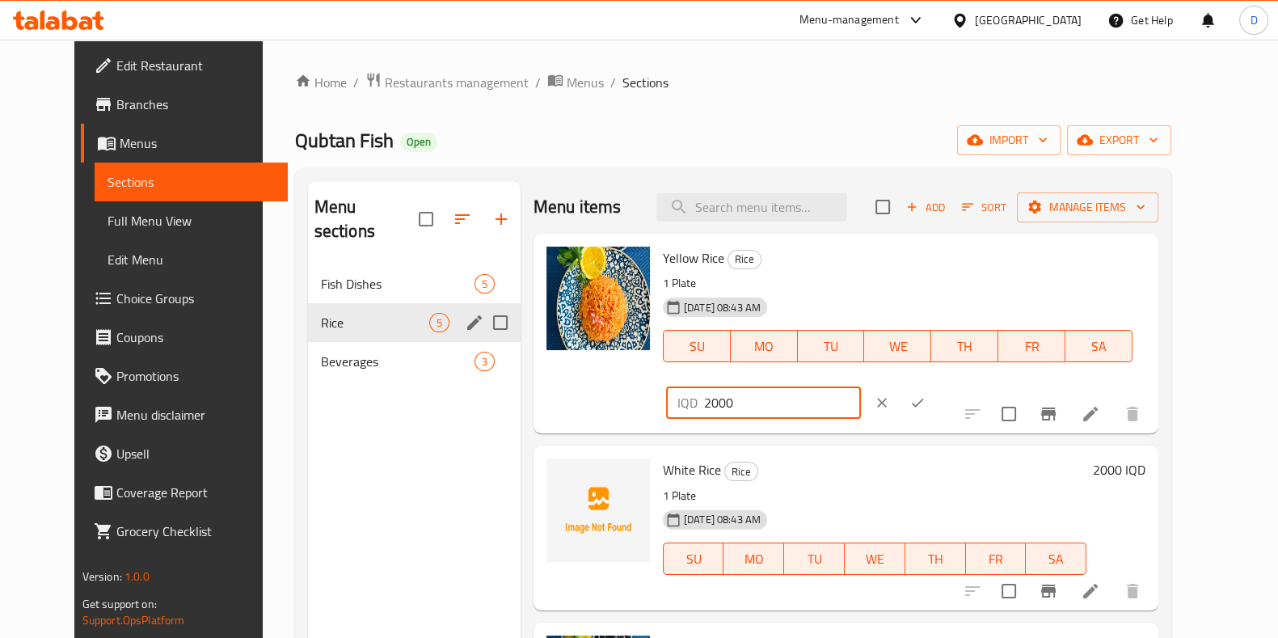
click at [861, 386] on input "2000" at bounding box center [782, 402] width 157 height 32
type input "3000"
click at [926, 395] on icon "ok" at bounding box center [918, 403] width 16 height 16
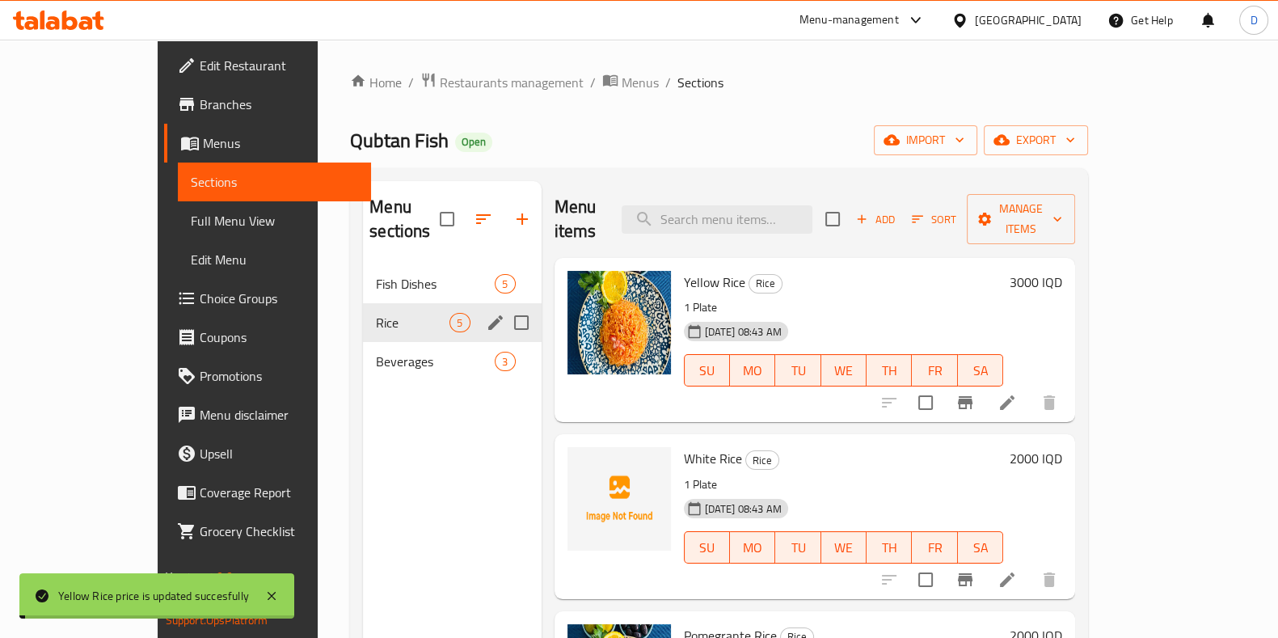
click at [1062, 447] on h6 "2000 IQD" at bounding box center [1036, 458] width 53 height 23
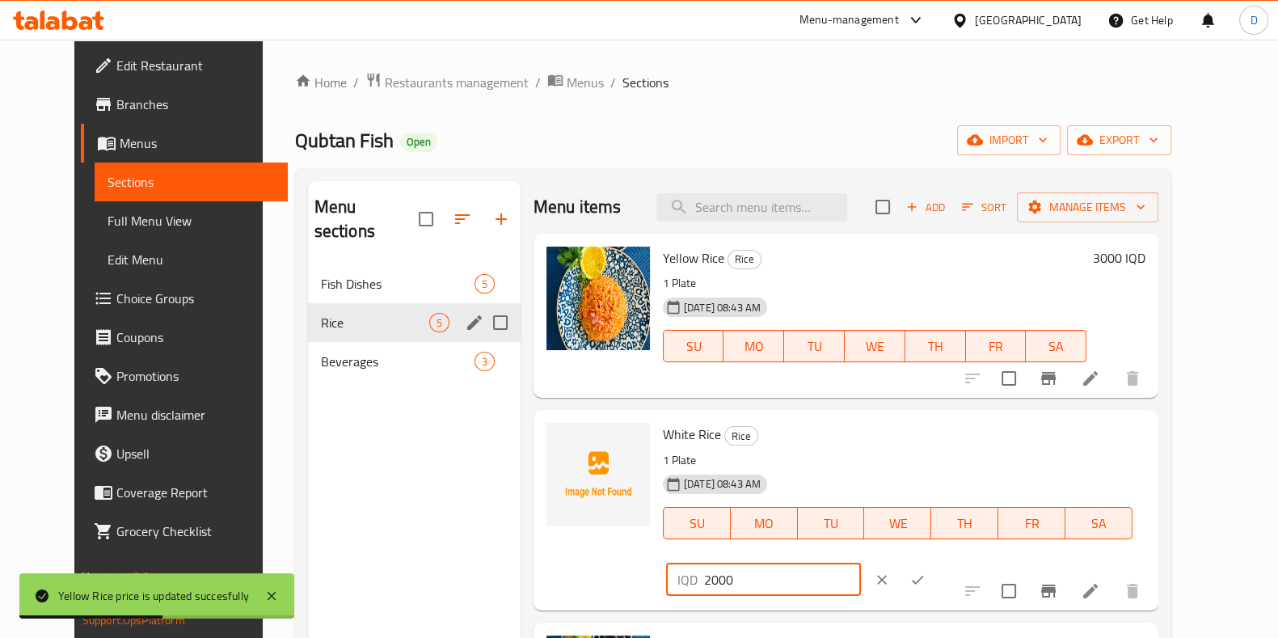
click at [861, 564] on input "2000" at bounding box center [782, 580] width 157 height 32
type input "3000"
click at [935, 562] on button "ok" at bounding box center [918, 580] width 36 height 36
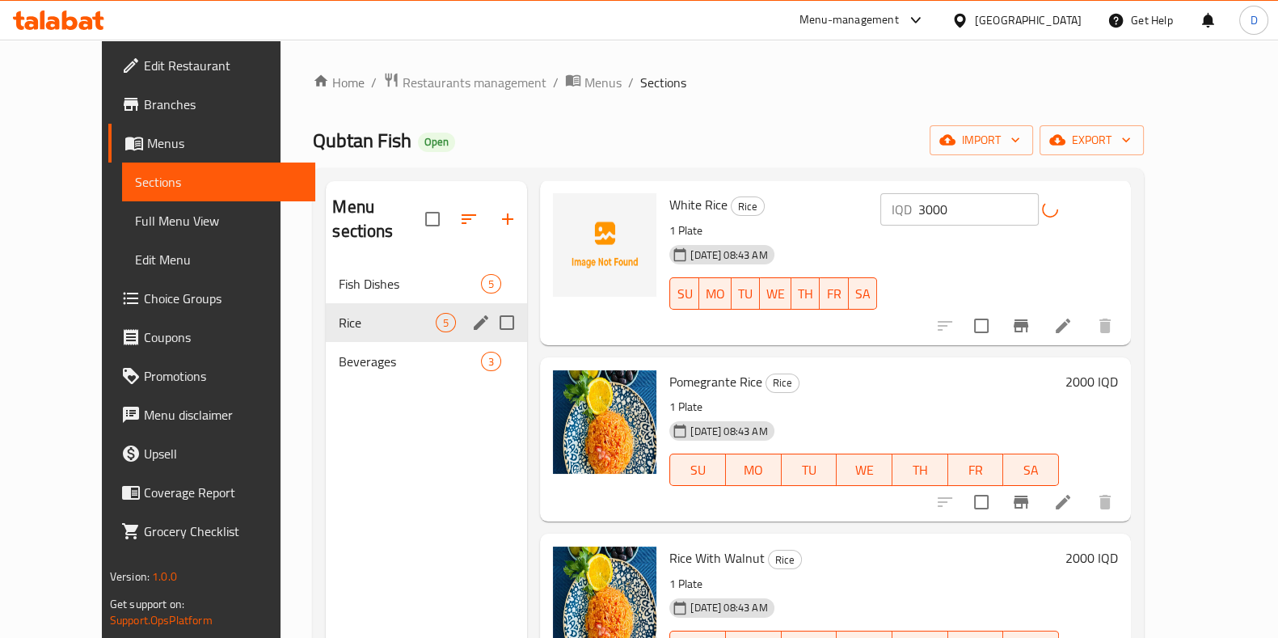
scroll to position [262, 0]
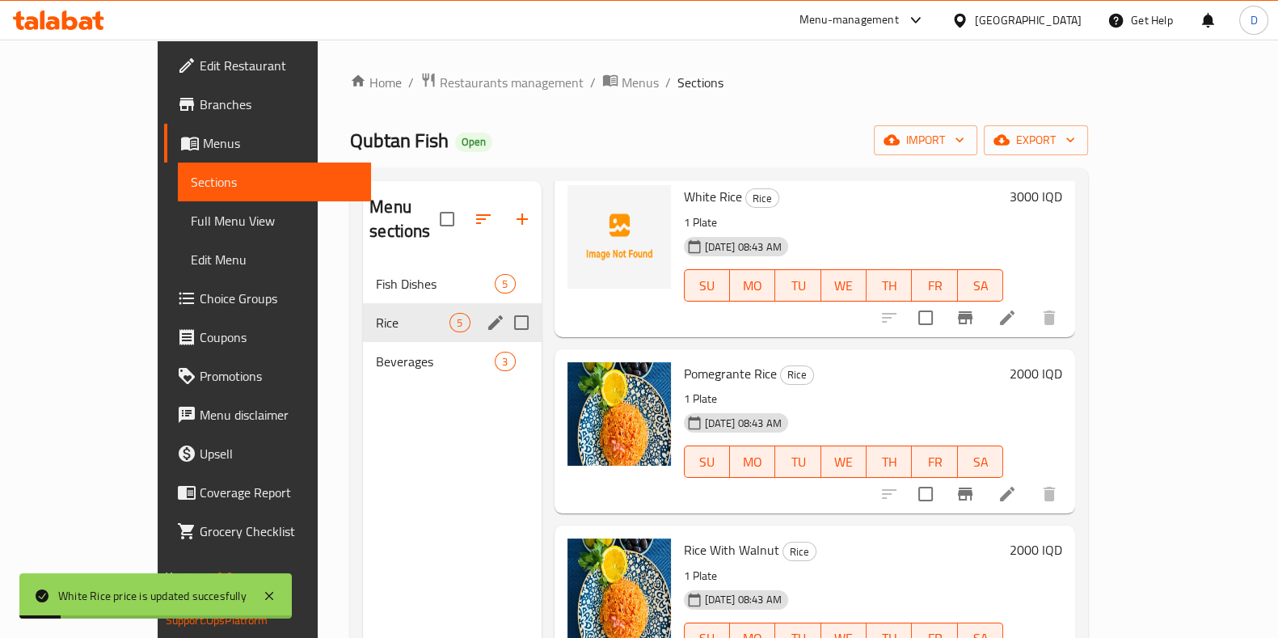
click at [1062, 362] on h6 "2000 IQD" at bounding box center [1036, 373] width 53 height 23
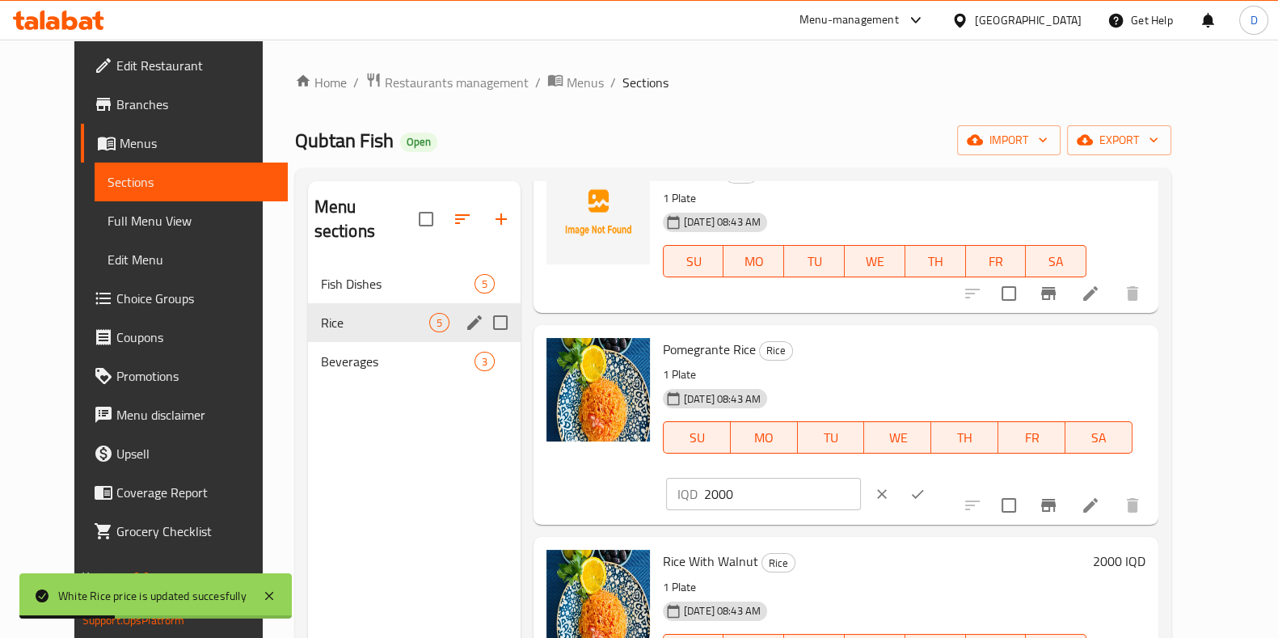
click at [861, 478] on input "2000" at bounding box center [782, 494] width 157 height 32
type input "3000"
click at [935, 476] on button "ok" at bounding box center [918, 494] width 36 height 36
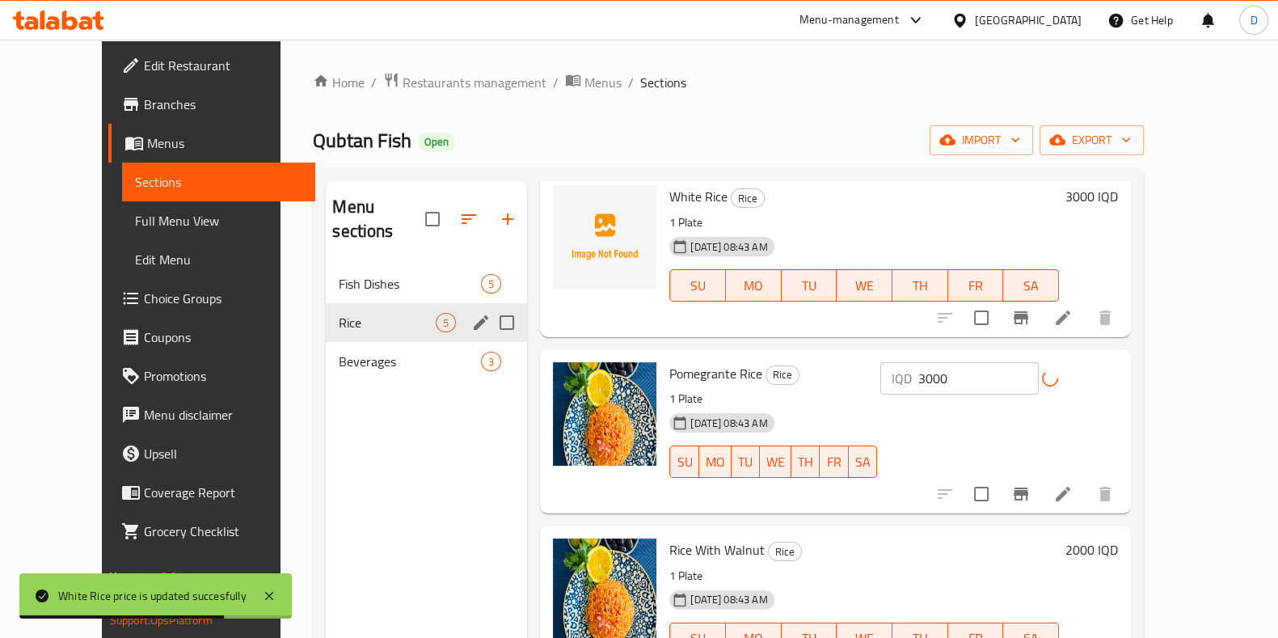
scroll to position [285, 0]
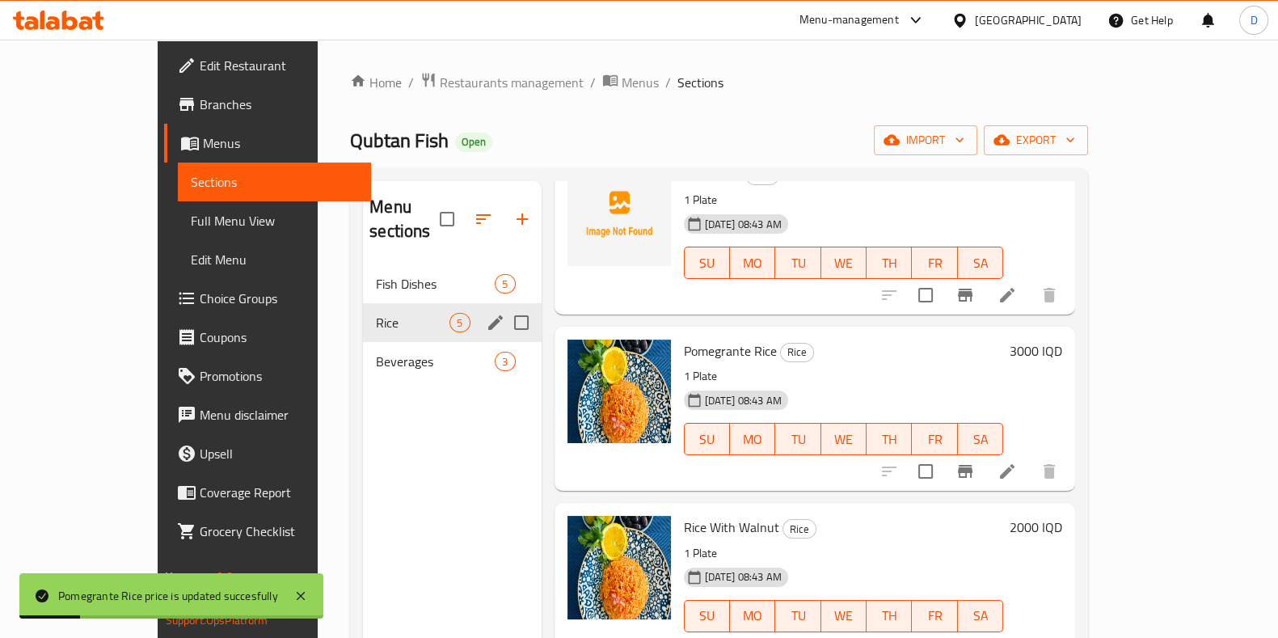
click at [1062, 516] on h6 "2000 IQD" at bounding box center [1036, 527] width 53 height 23
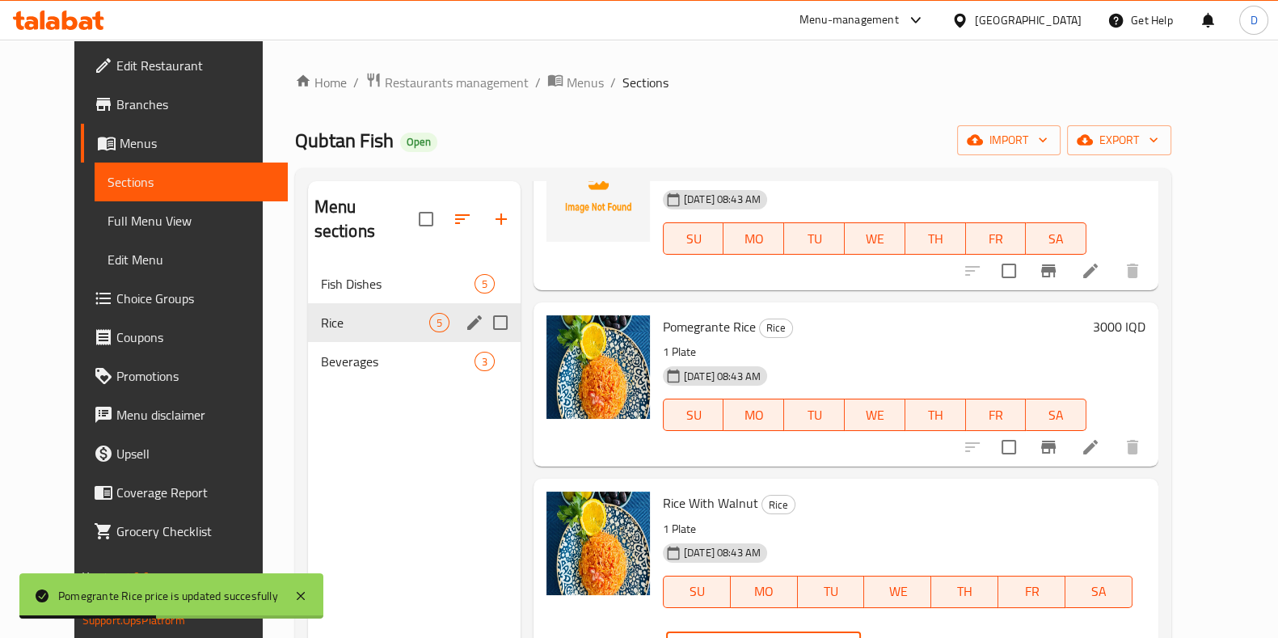
click at [861, 632] on input "2000" at bounding box center [782, 648] width 157 height 32
type input "3000"
click at [935, 631] on button "ok" at bounding box center [918, 649] width 36 height 36
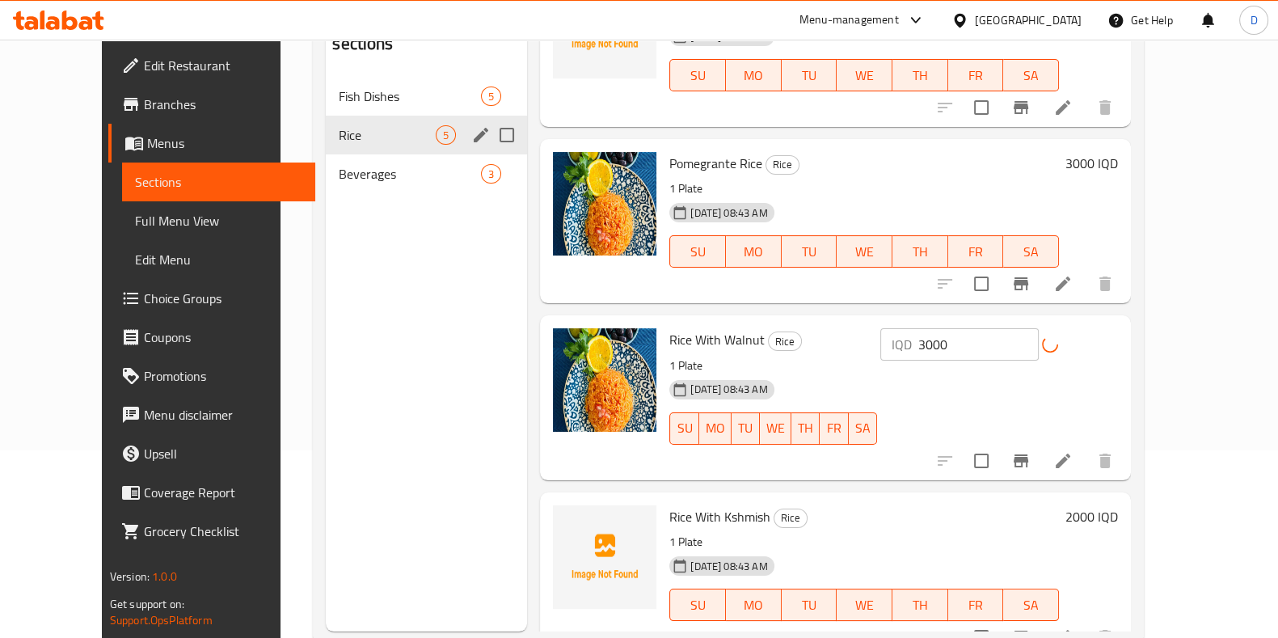
scroll to position [226, 0]
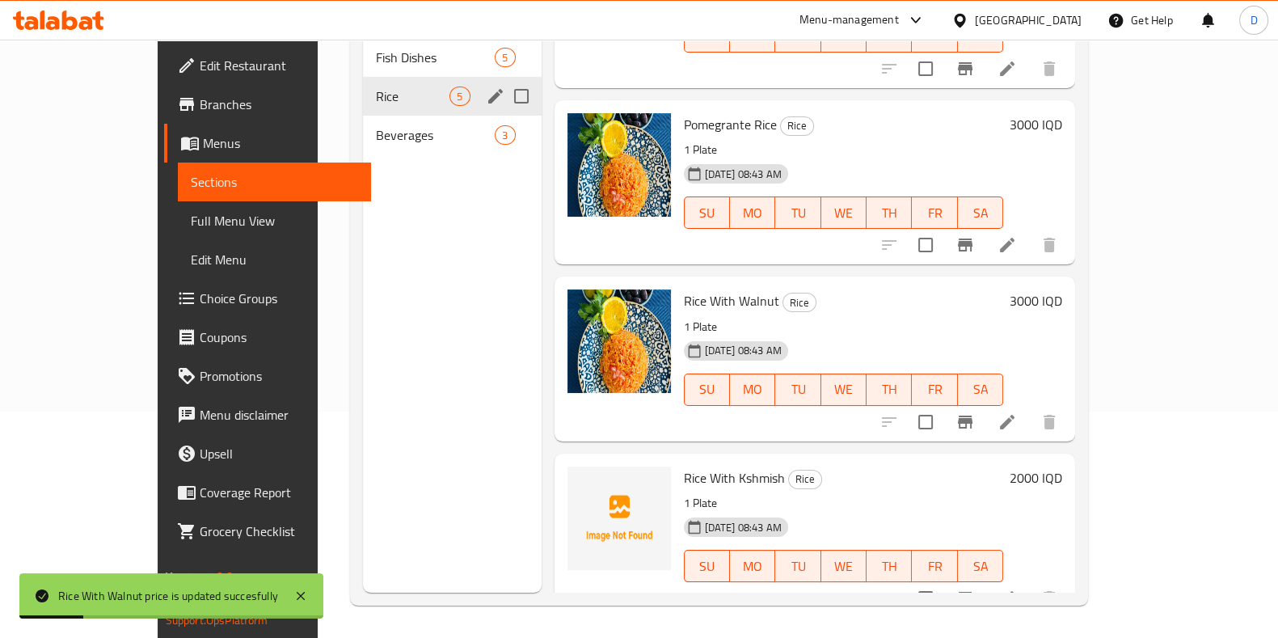
click at [1062, 466] on h6 "2000 IQD" at bounding box center [1036, 477] width 53 height 23
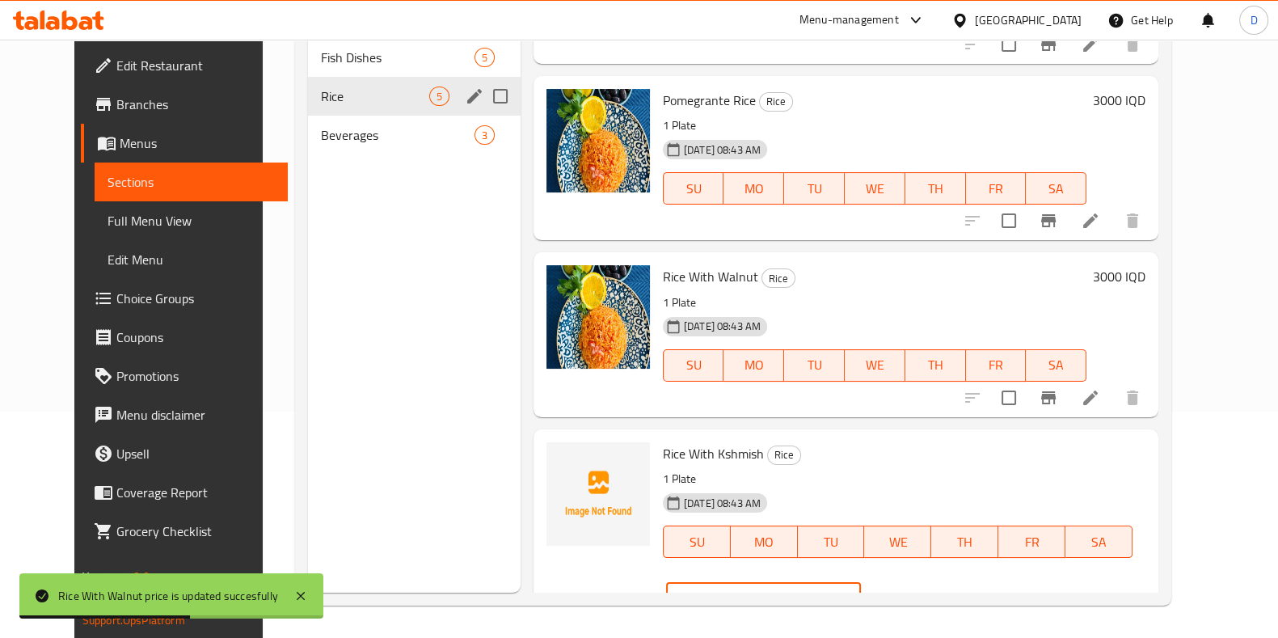
drag, startPoint x: 981, startPoint y: 457, endPoint x: 991, endPoint y: 458, distance: 10.6
click at [861, 582] on input "2000" at bounding box center [782, 598] width 157 height 32
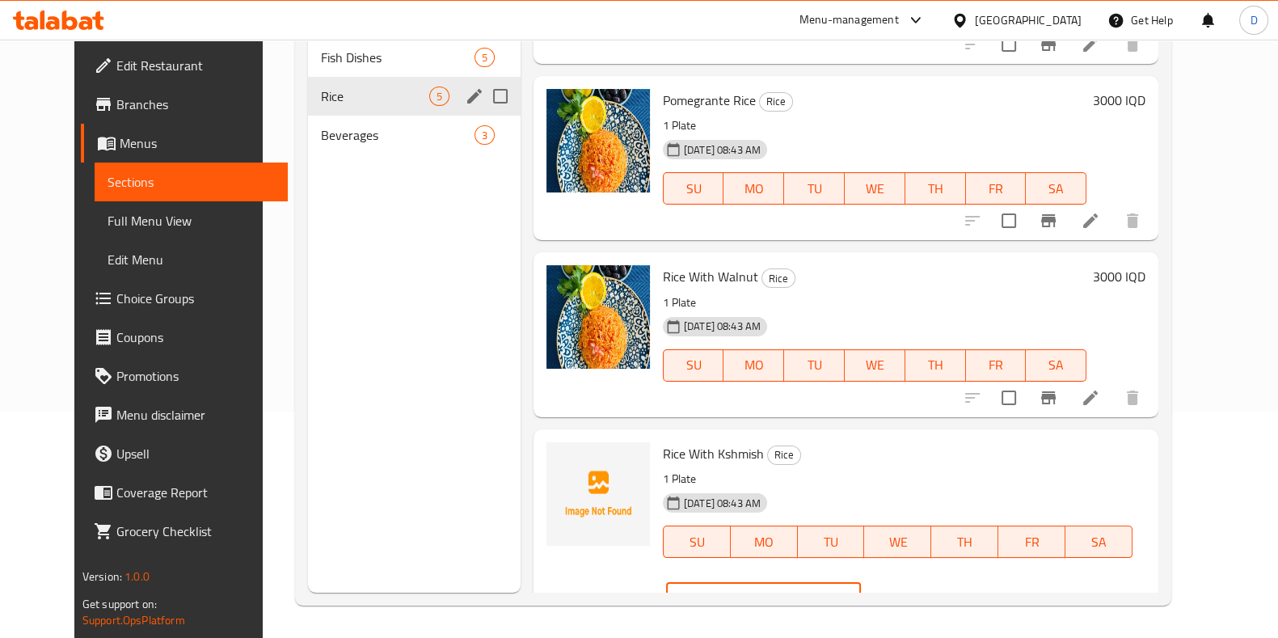
type input "3000"
click at [926, 590] on icon "ok" at bounding box center [918, 598] width 16 height 16
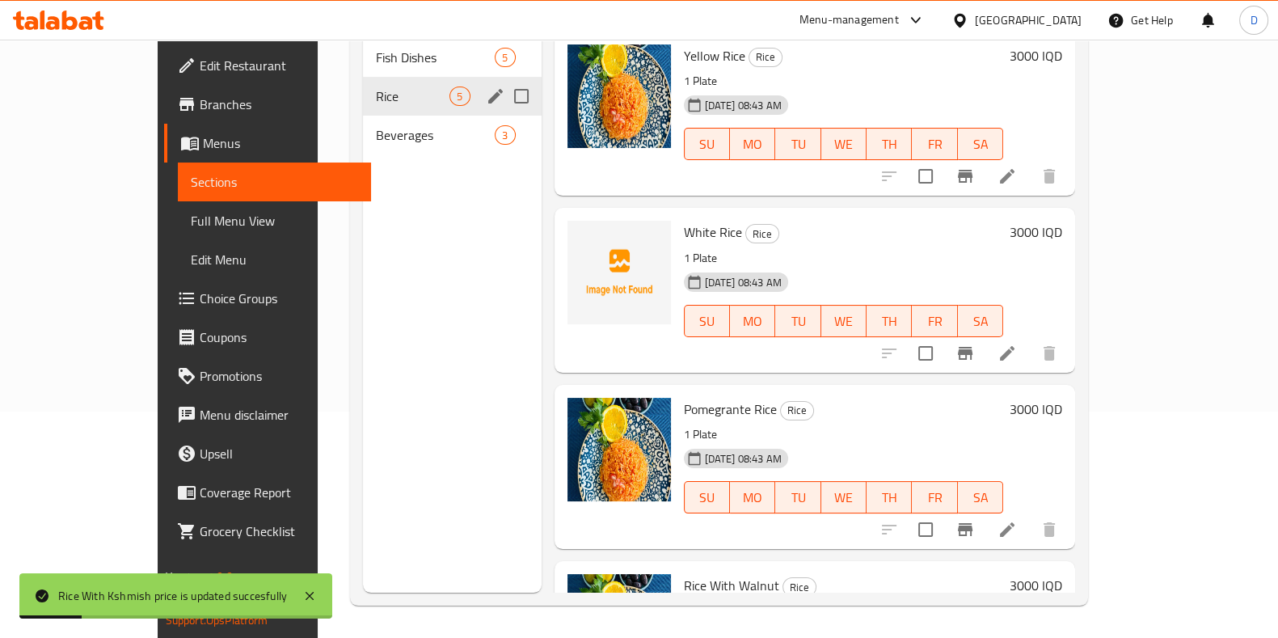
scroll to position [0, 0]
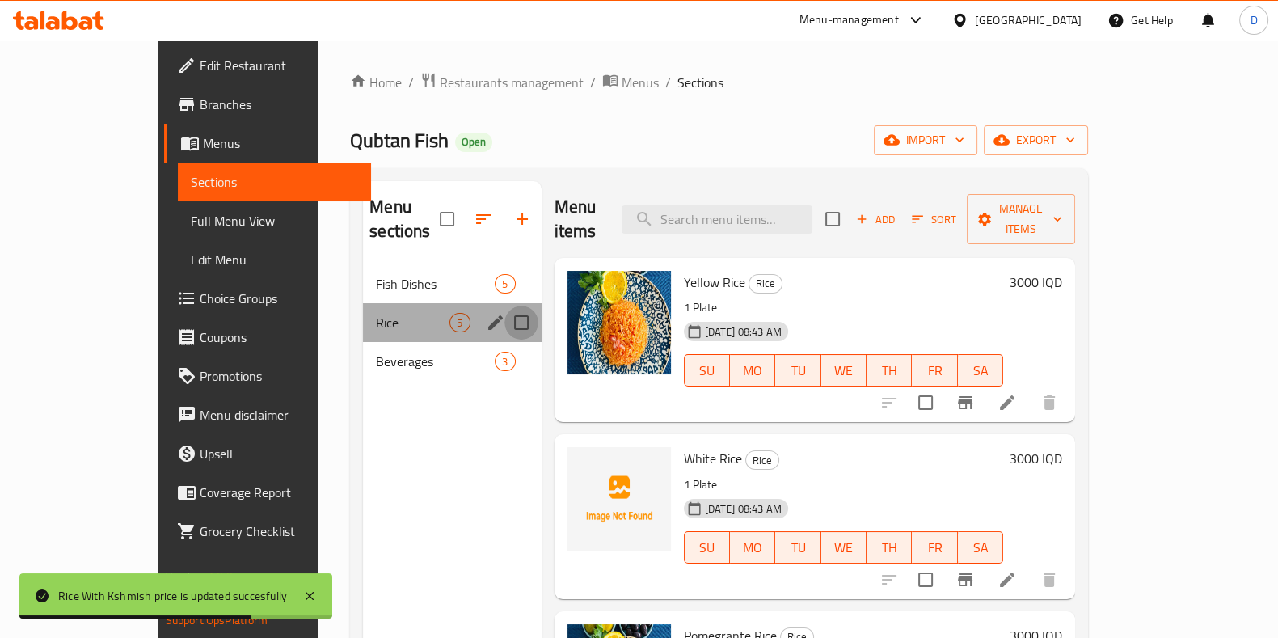
click at [504, 306] on input "Menu sections" at bounding box center [521, 323] width 34 height 34
checkbox input "true"
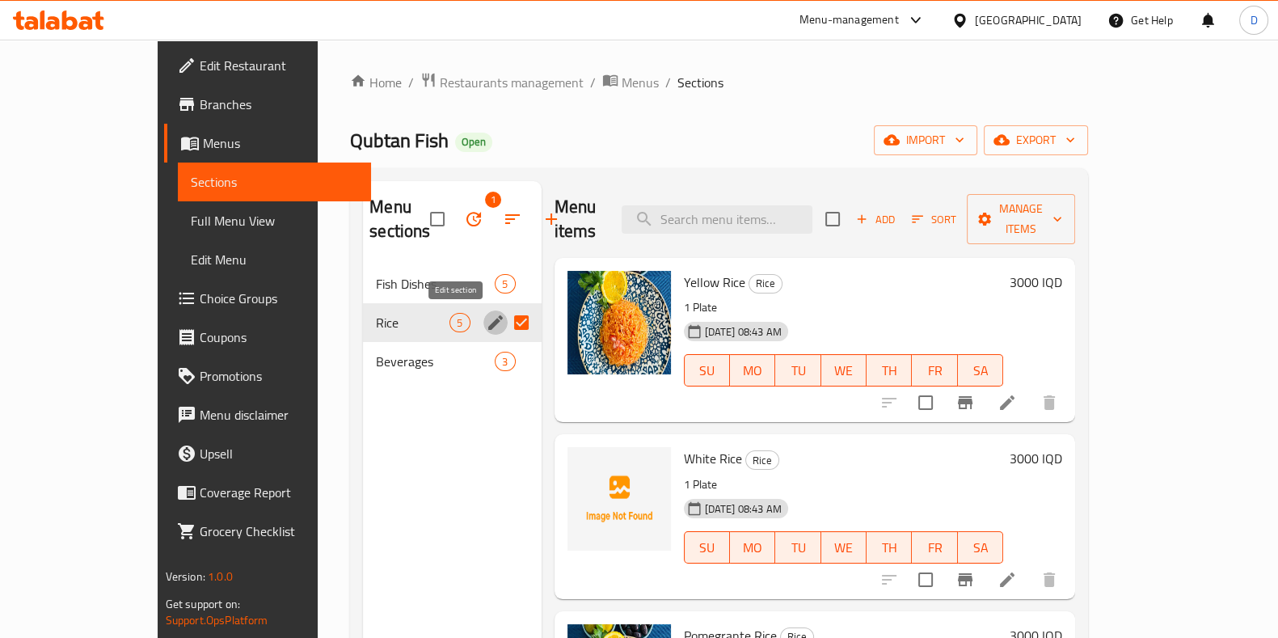
click at [483, 332] on button "edit" at bounding box center [495, 322] width 24 height 24
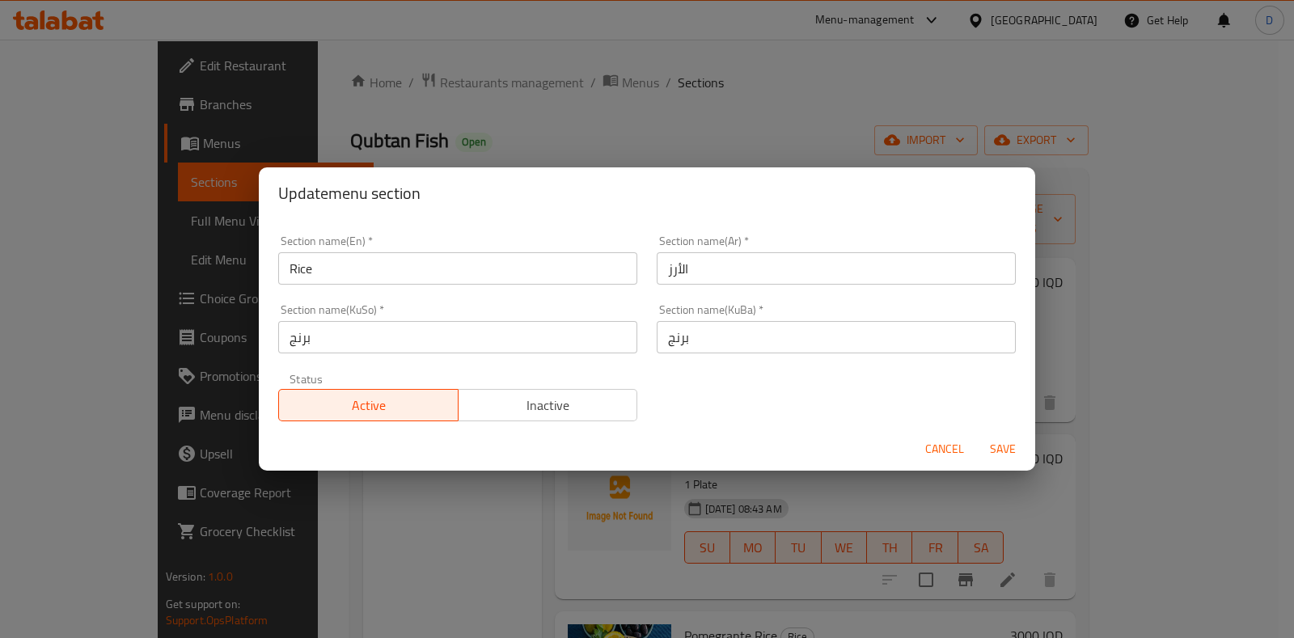
click at [527, 400] on span "Inactive" at bounding box center [548, 405] width 167 height 23
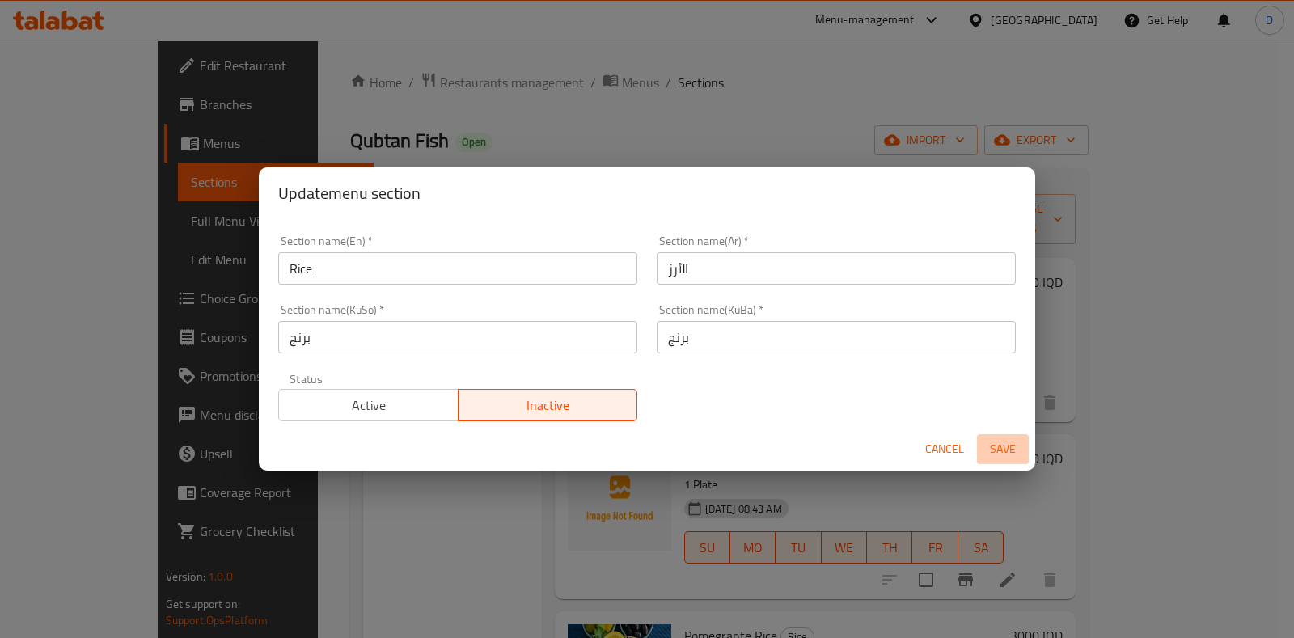
click at [1005, 434] on button "Save" at bounding box center [1003, 449] width 52 height 30
